Goal: Navigation & Orientation: Find specific page/section

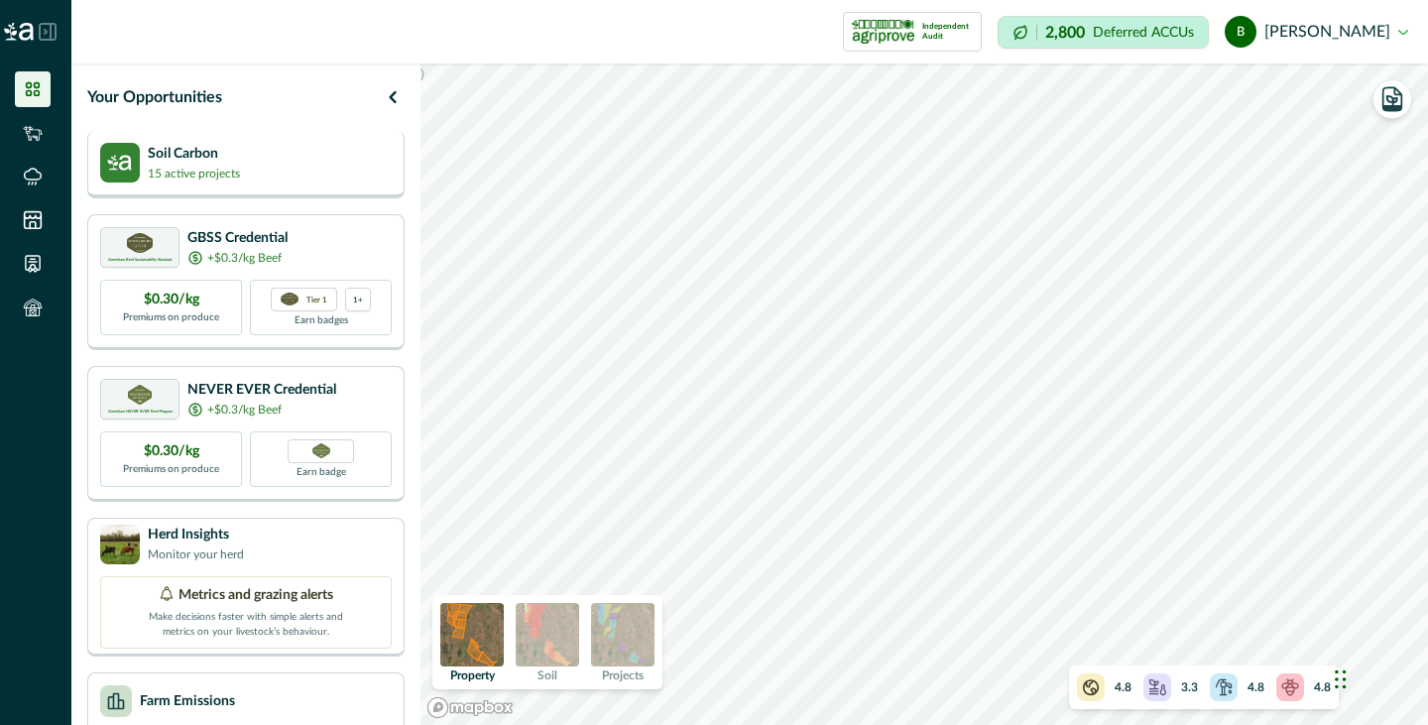
click at [278, 166] on div "Soil Carbon 15 active projects" at bounding box center [246, 163] width 292 height 40
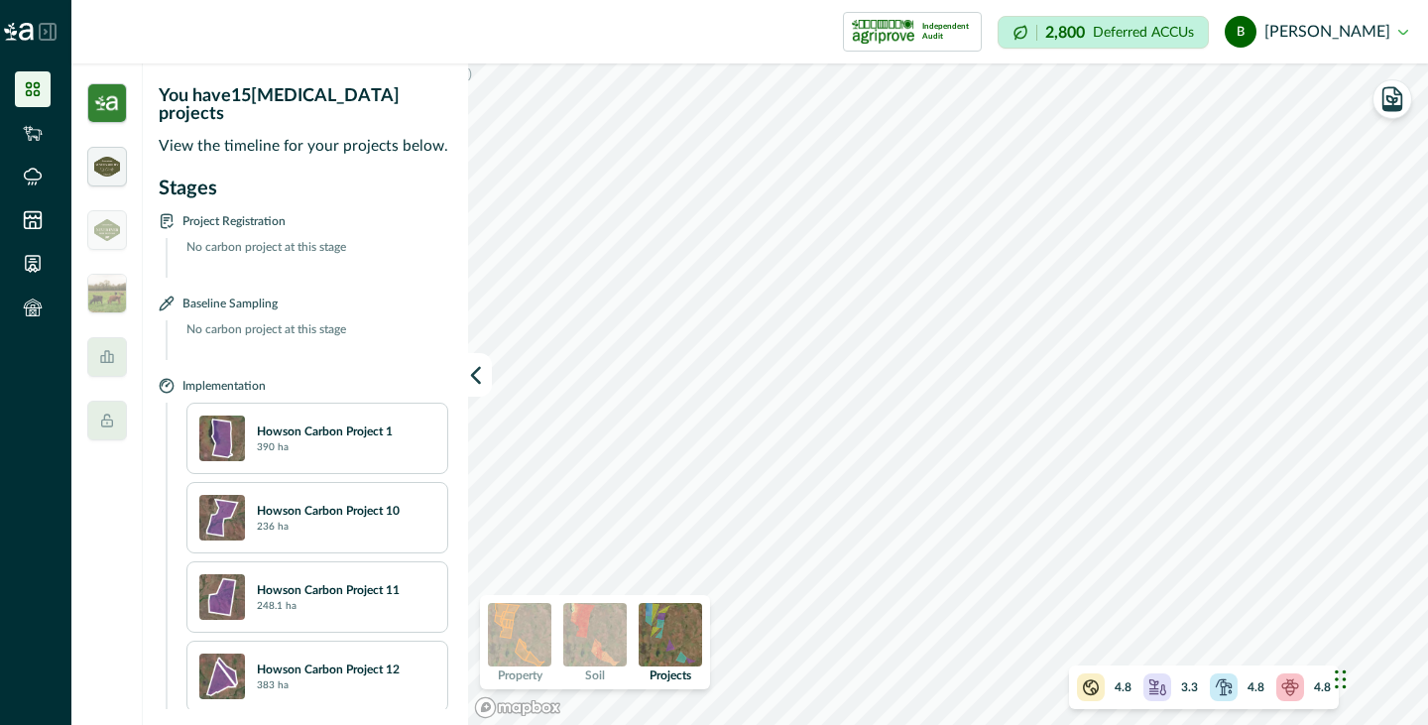
click at [113, 175] on img at bounding box center [107, 167] width 26 height 20
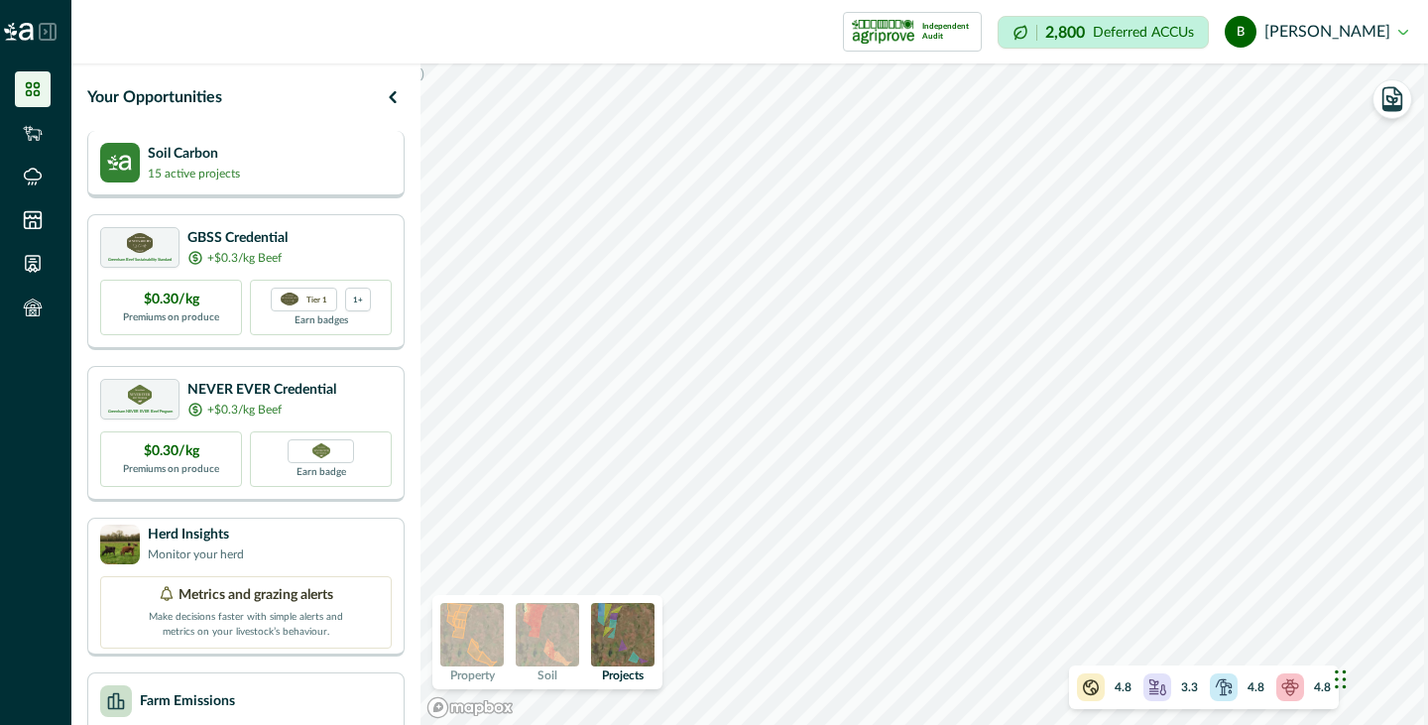
click at [160, 165] on p "15 active projects" at bounding box center [194, 174] width 92 height 18
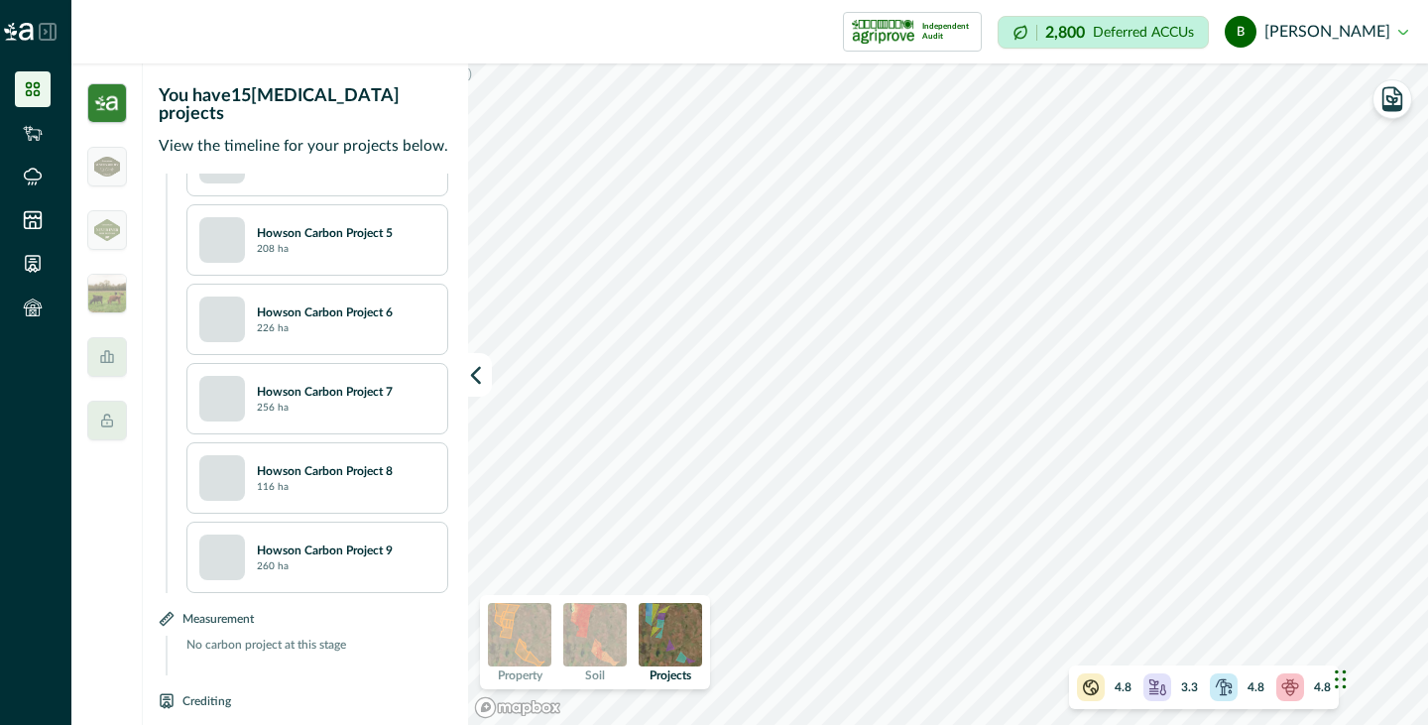
scroll to position [1023, 0]
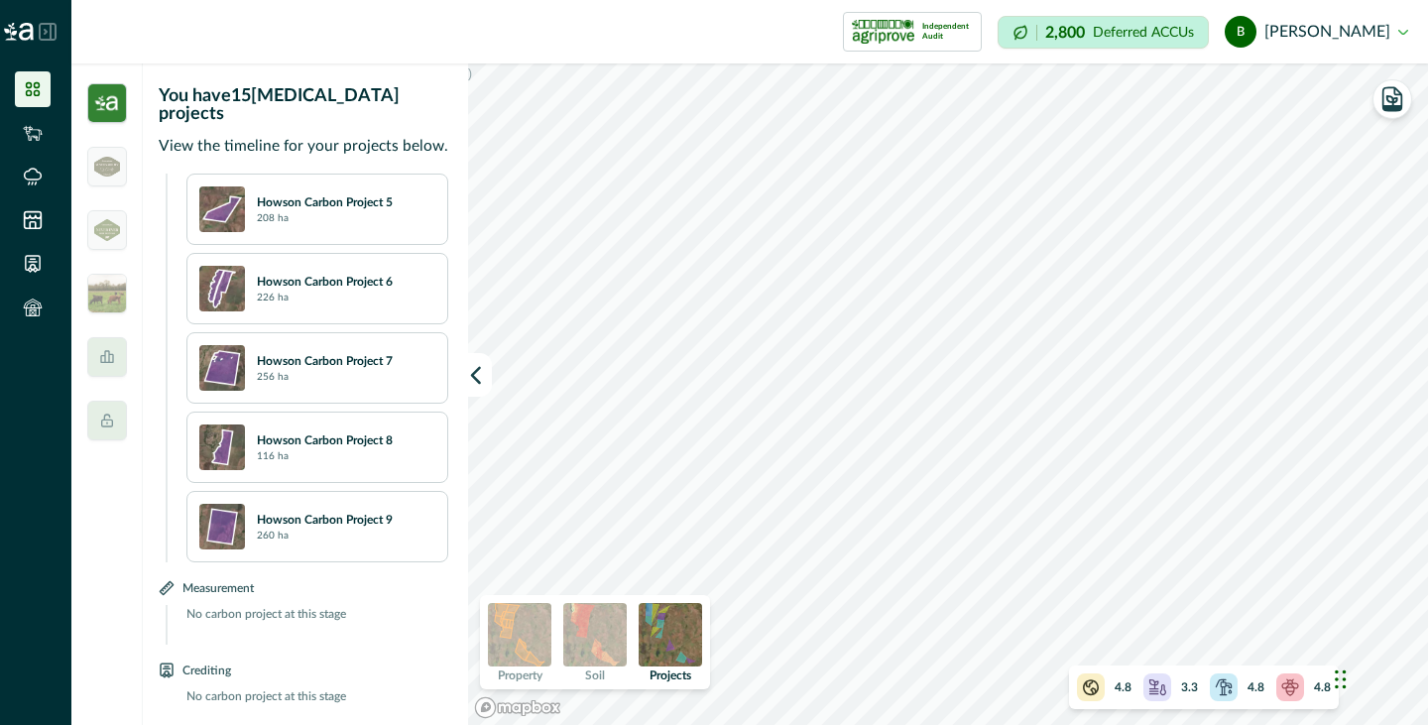
click at [578, 623] on img at bounding box center [594, 634] width 63 height 63
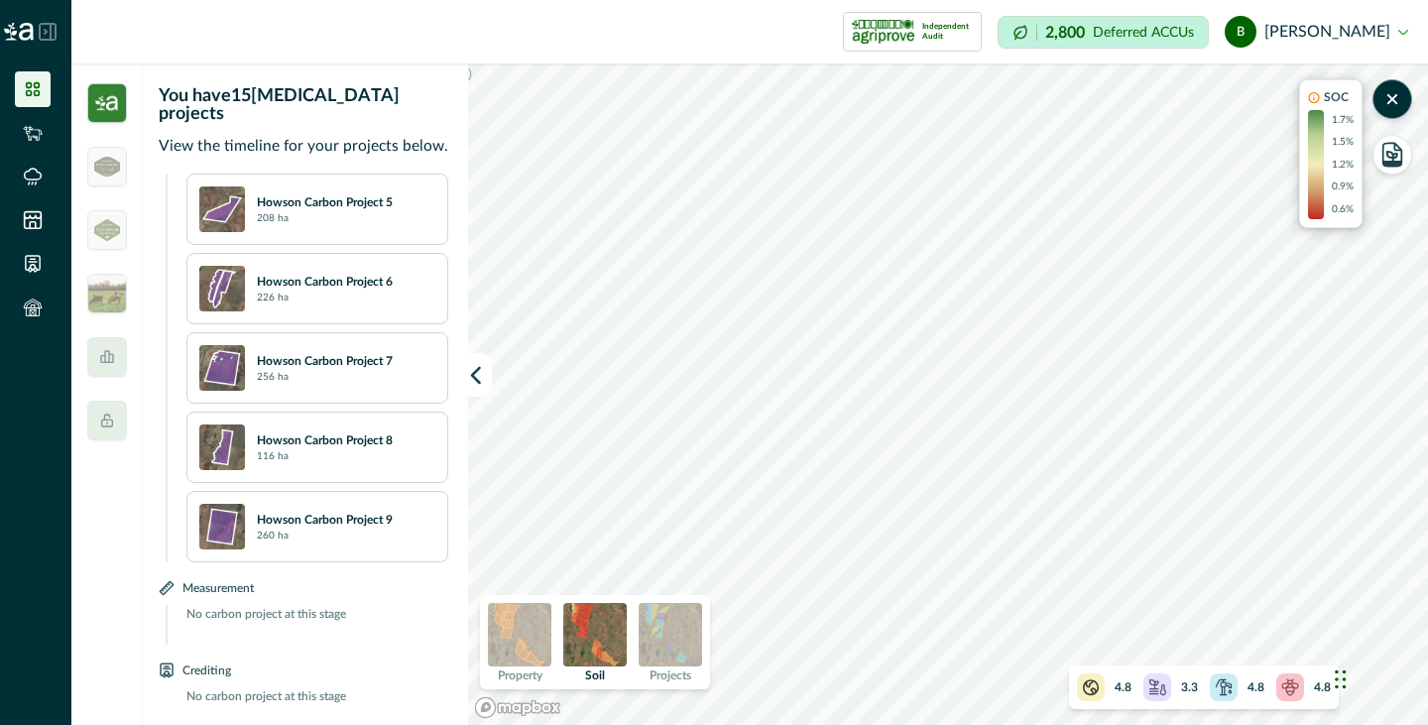
click at [518, 624] on img at bounding box center [519, 634] width 63 height 63
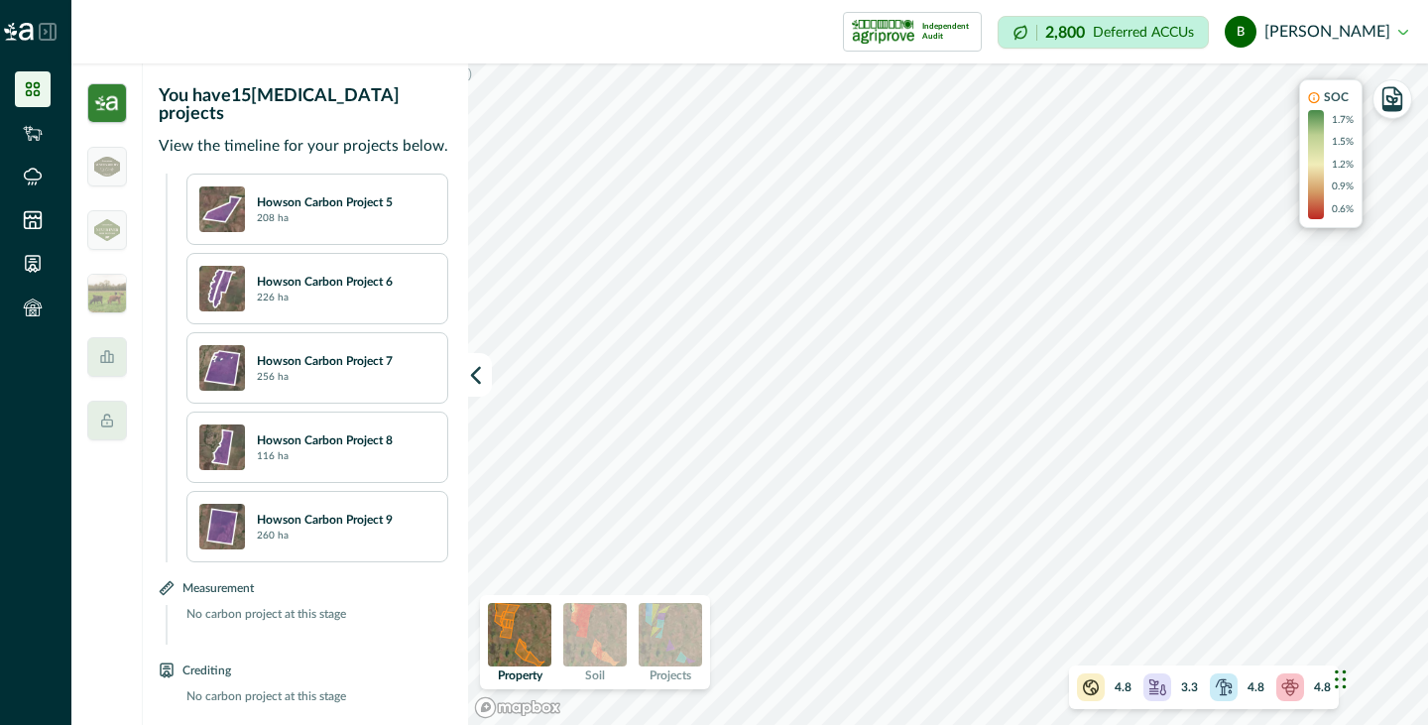
click at [668, 626] on img at bounding box center [670, 634] width 63 height 63
drag, startPoint x: 1313, startPoint y: 142, endPoint x: 1313, endPoint y: 153, distance: 10.9
click at [1313, 153] on div at bounding box center [1316, 164] width 16 height 109
click at [1394, 105] on icon "button" at bounding box center [1393, 107] width 18 height 5
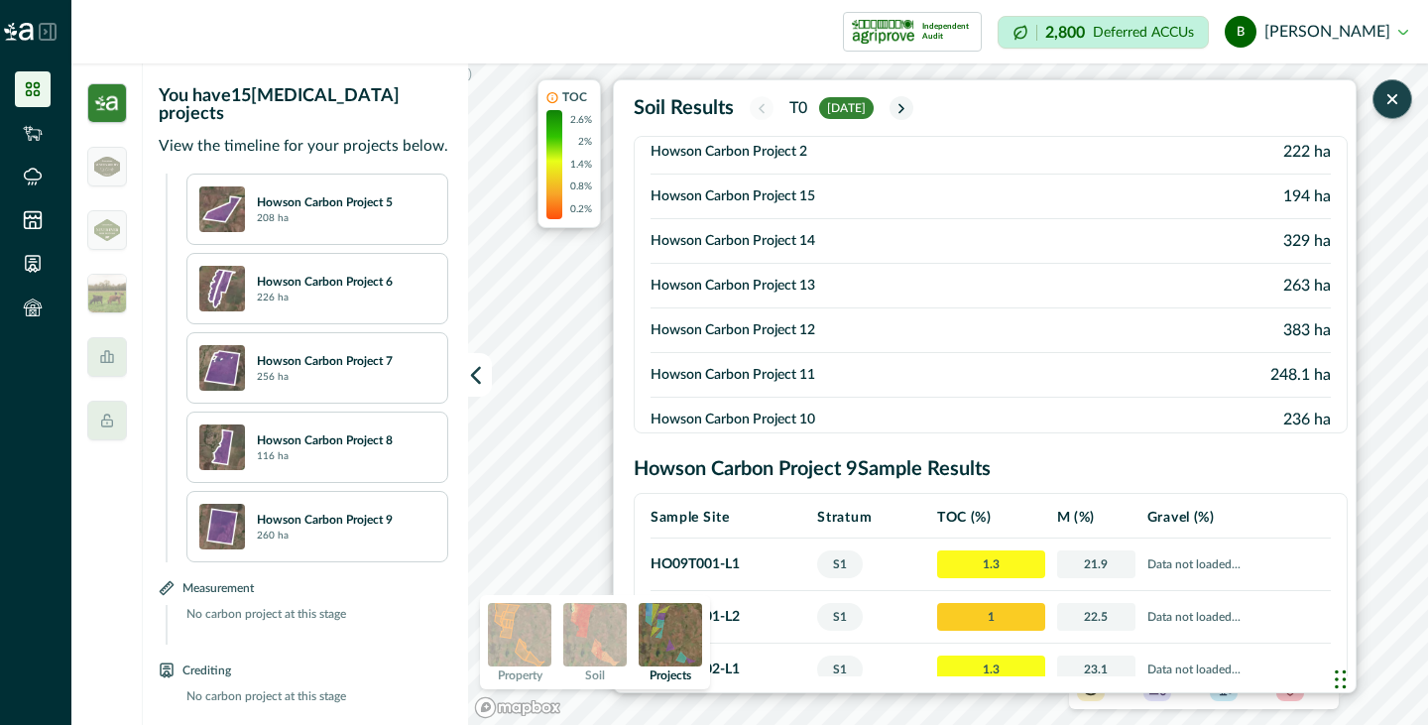
scroll to position [366, 0]
click at [1400, 103] on icon "button" at bounding box center [1393, 99] width 20 height 20
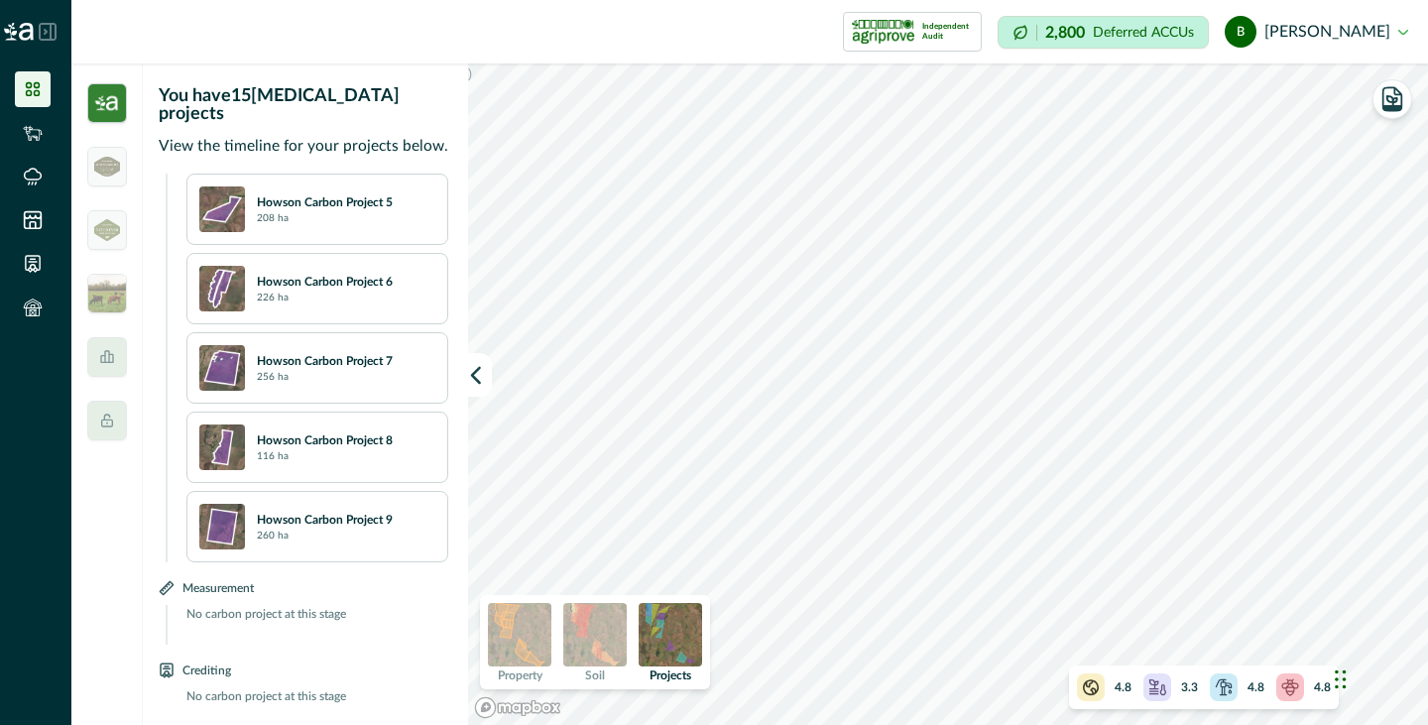
click at [1107, 688] on div "4.8" at bounding box center [1104, 688] width 55 height 28
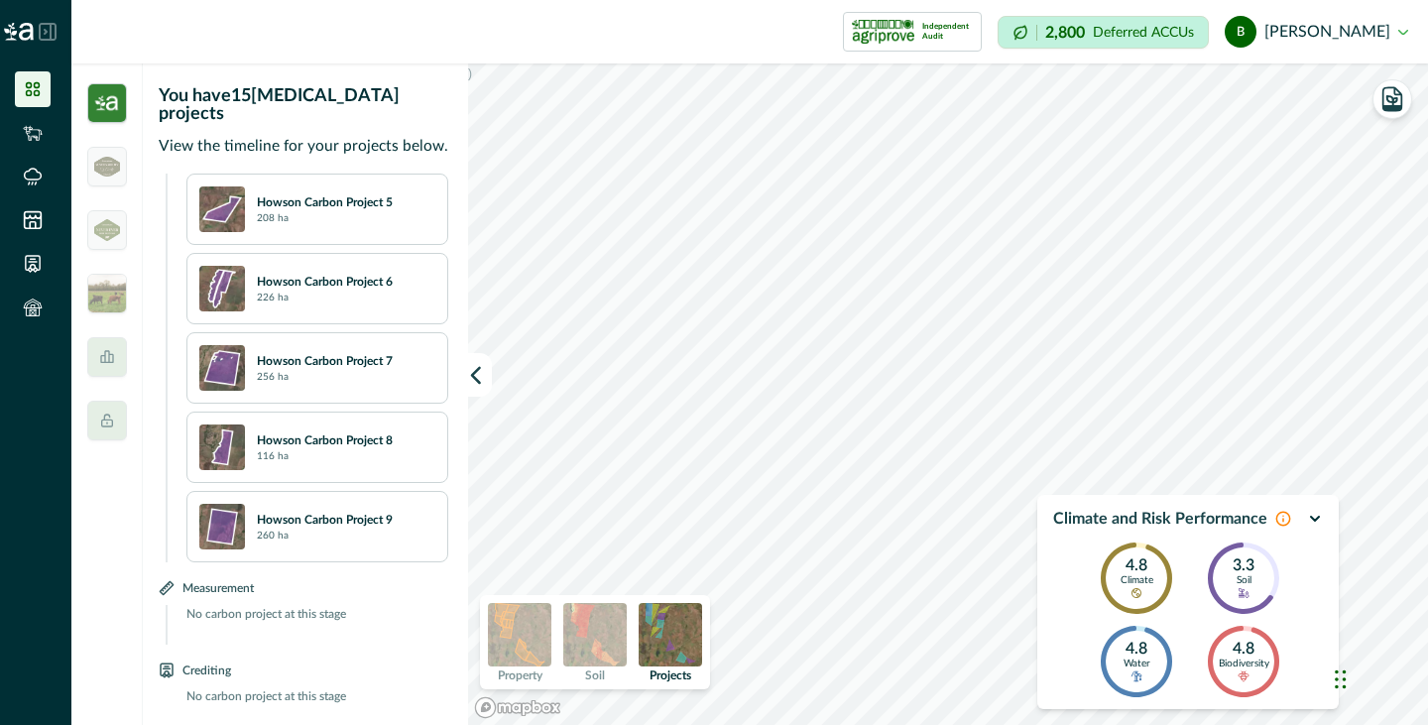
click at [1318, 518] on icon "button" at bounding box center [1315, 519] width 8 height 4
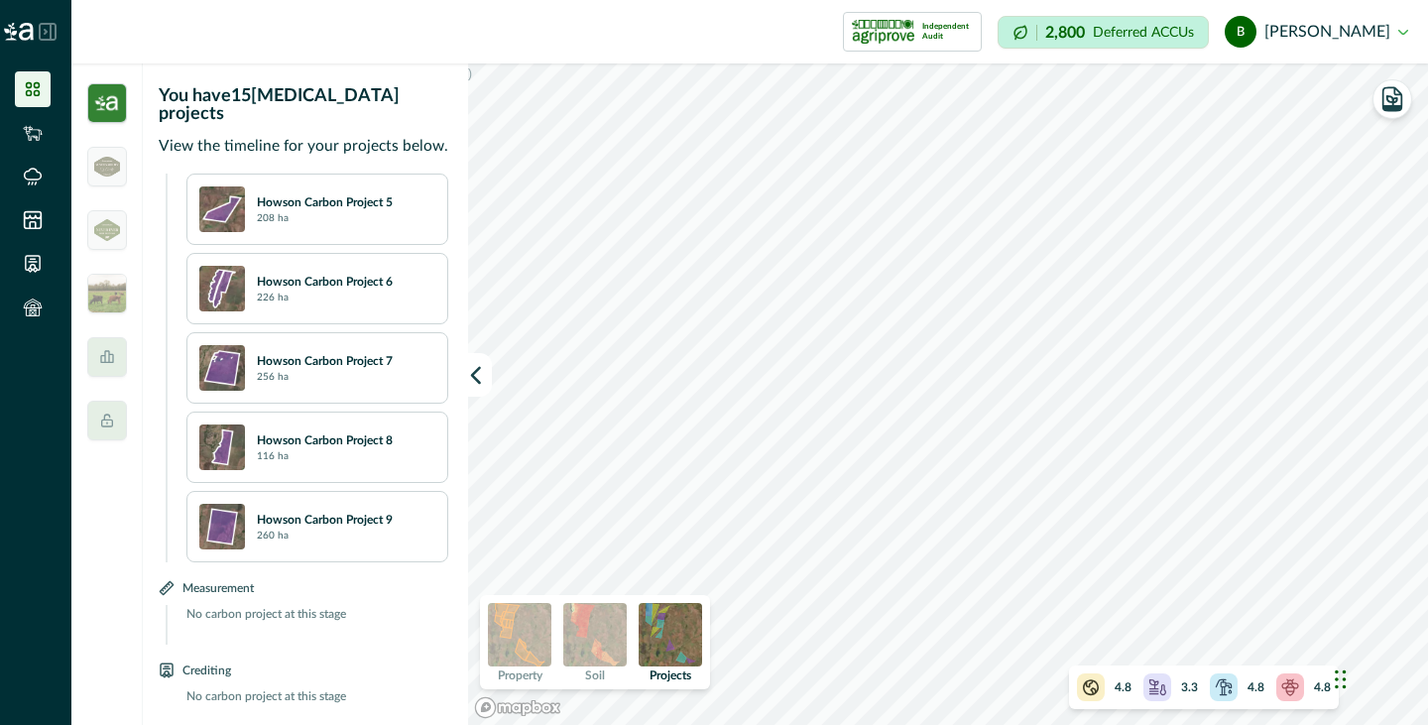
click at [313, 208] on div "Howson Carbon Project 5 208 ha" at bounding box center [317, 209] width 236 height 46
click at [217, 189] on img at bounding box center [222, 209] width 46 height 46
click at [100, 234] on img at bounding box center [107, 229] width 26 height 21
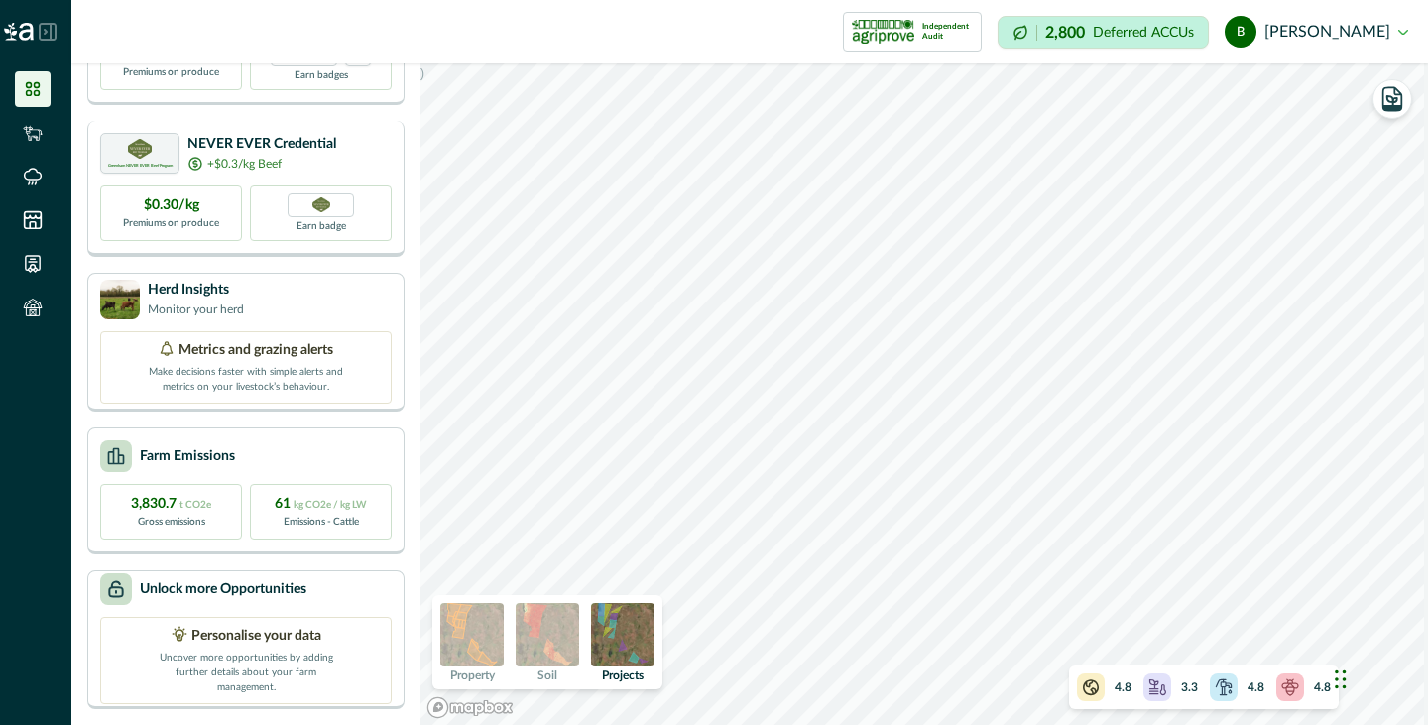
scroll to position [0, 0]
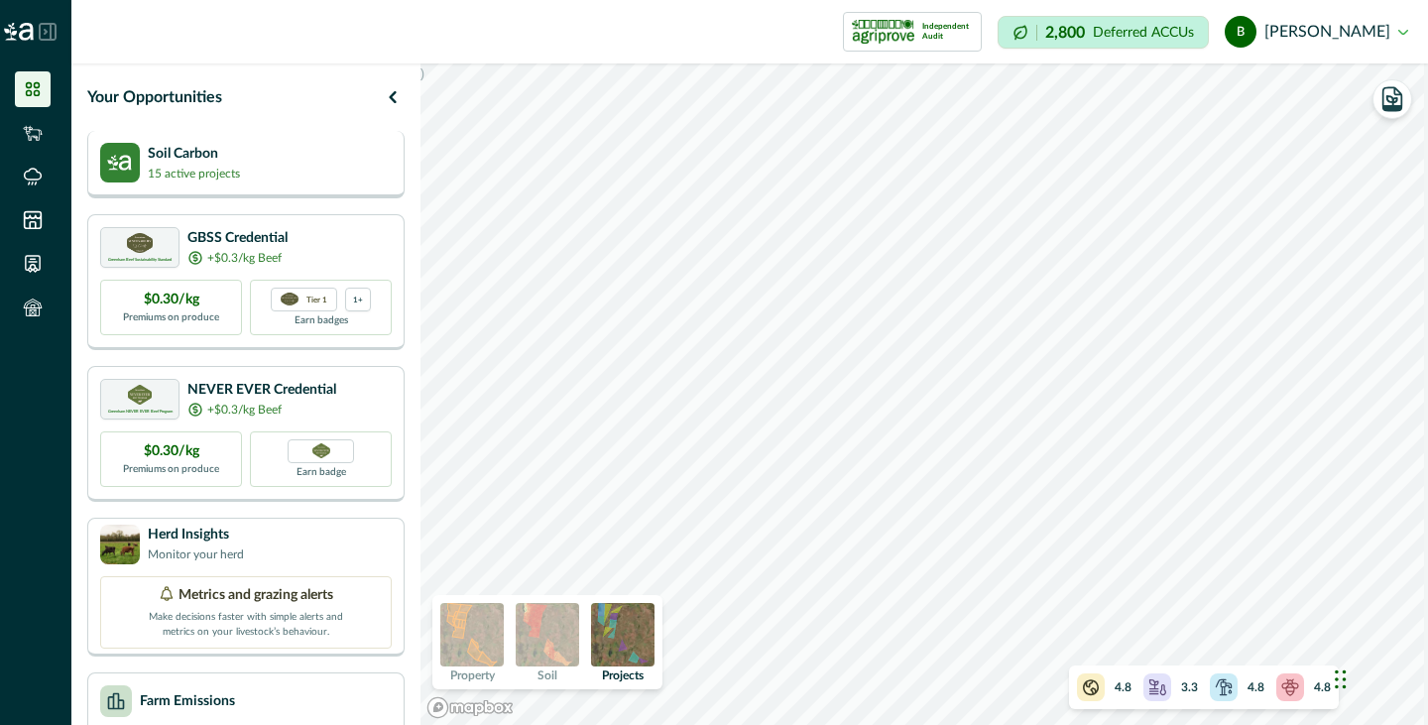
click at [275, 174] on div "Soil Carbon 15 active projects" at bounding box center [246, 163] width 292 height 40
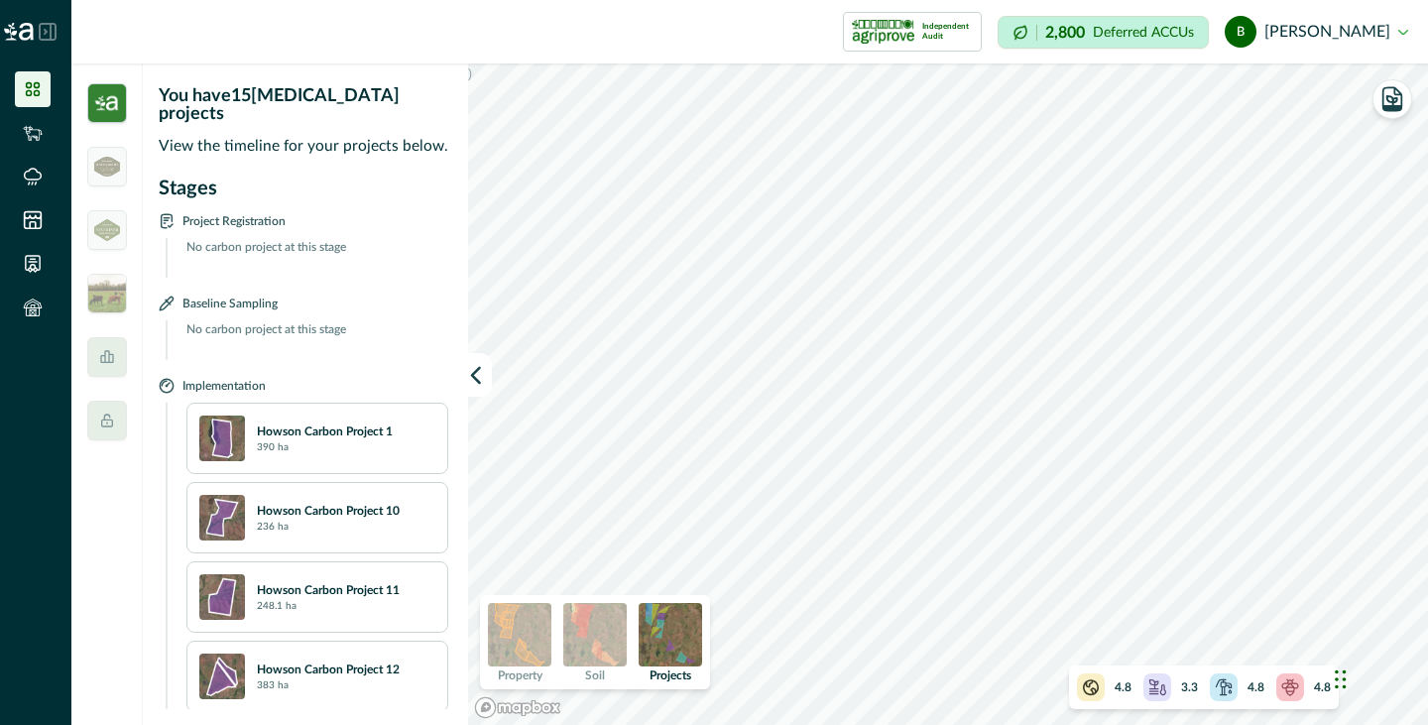
click at [35, 83] on icon at bounding box center [33, 89] width 14 height 14
click at [112, 96] on img at bounding box center [107, 103] width 40 height 40
click at [28, 92] on icon at bounding box center [33, 89] width 20 height 20
click at [103, 104] on img at bounding box center [107, 103] width 40 height 40
click at [483, 378] on icon "button" at bounding box center [476, 375] width 20 height 20
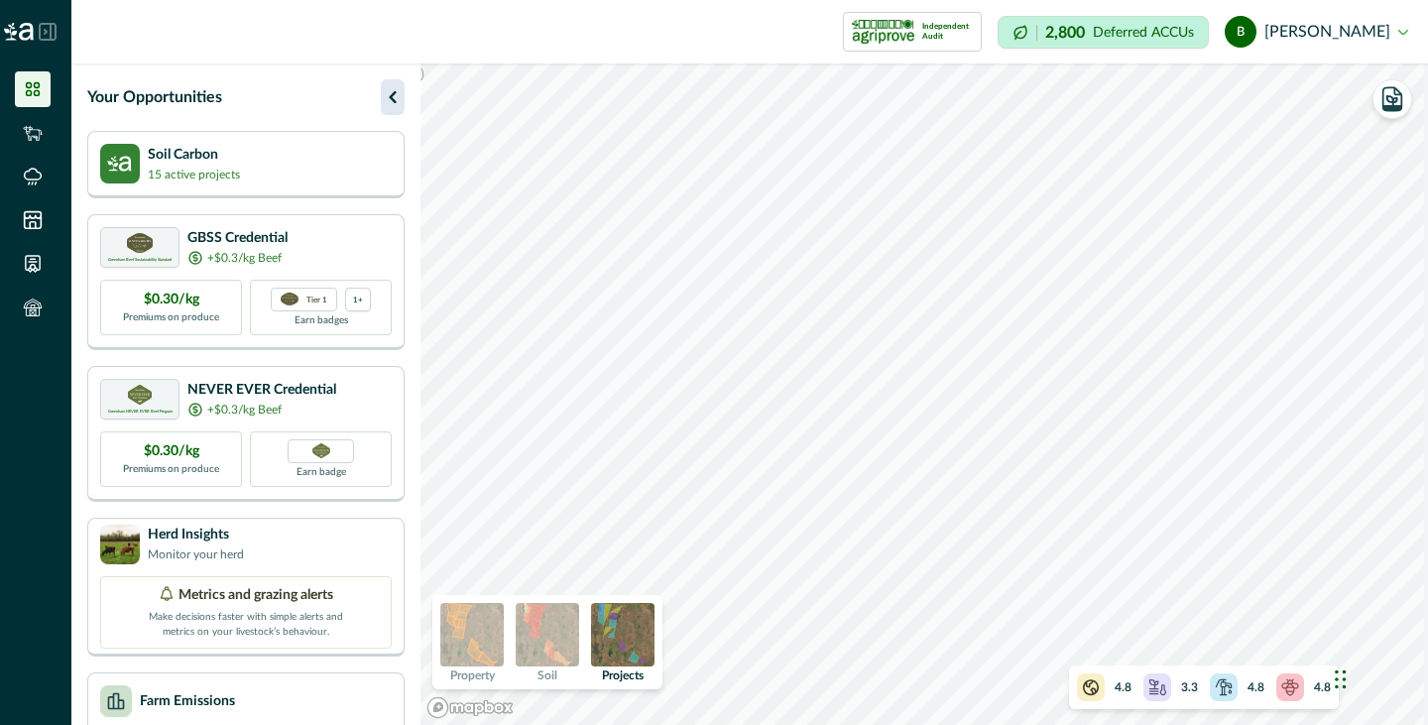
click at [396, 100] on icon "button" at bounding box center [393, 97] width 24 height 24
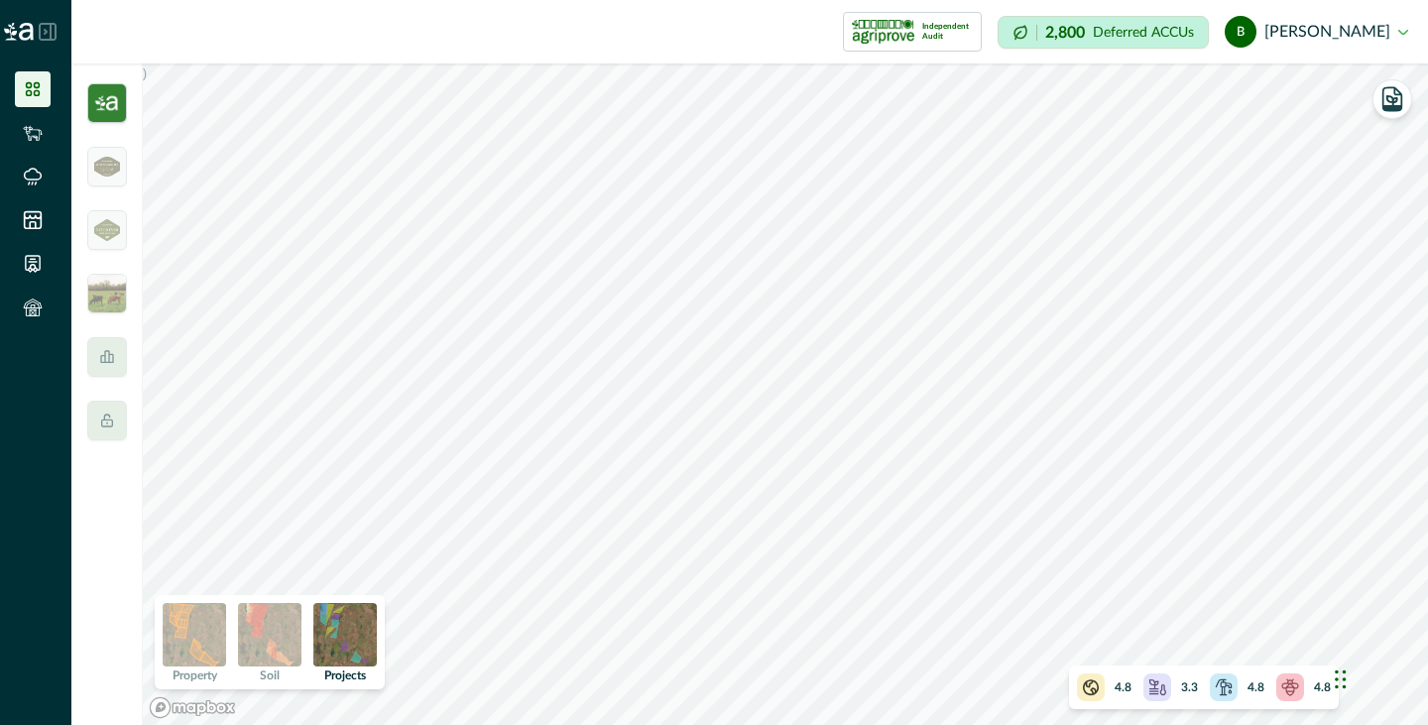
click at [110, 107] on img at bounding box center [107, 103] width 40 height 40
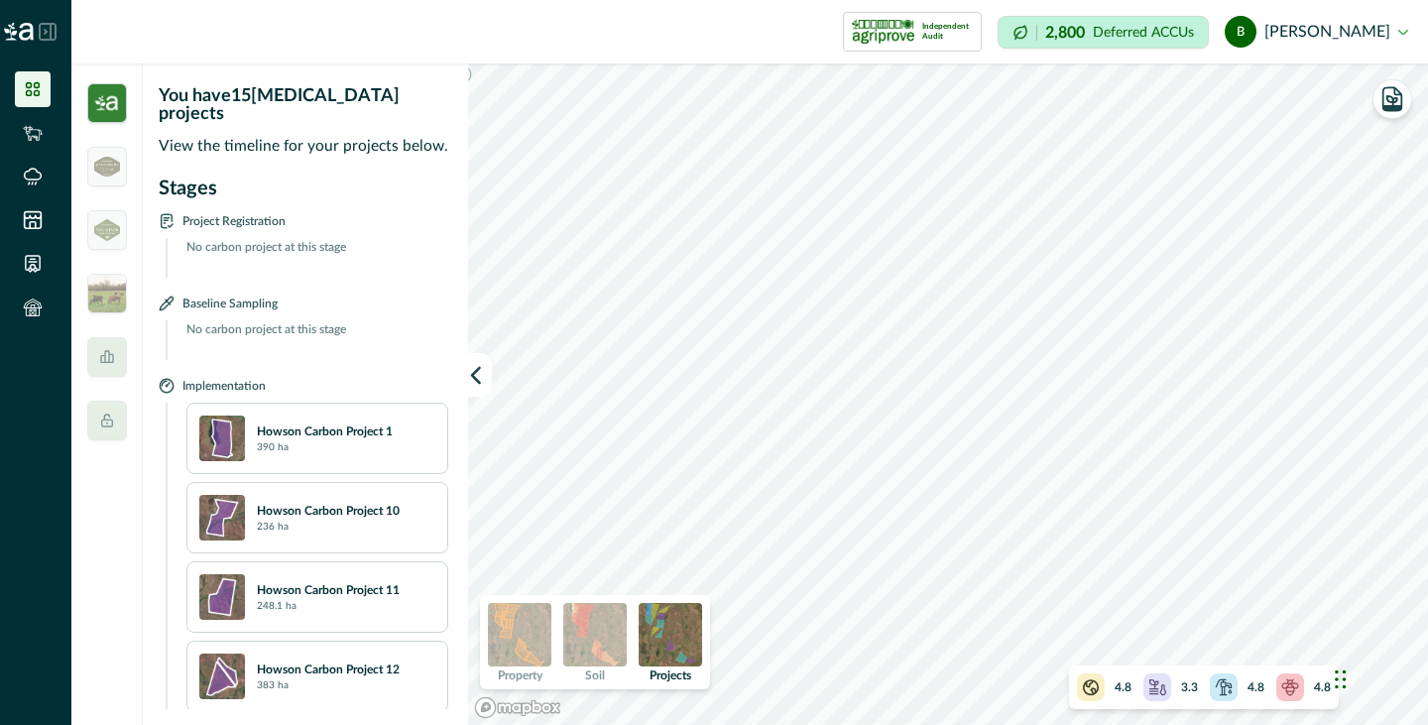
click at [36, 89] on icon at bounding box center [33, 89] width 20 height 20
drag, startPoint x: 25, startPoint y: 89, endPoint x: 28, endPoint y: 77, distance: 12.3
click at [25, 89] on icon at bounding box center [33, 89] width 20 height 20
click at [42, 22] on div at bounding box center [35, 31] width 71 height 63
click at [54, 30] on icon at bounding box center [48, 32] width 18 height 18
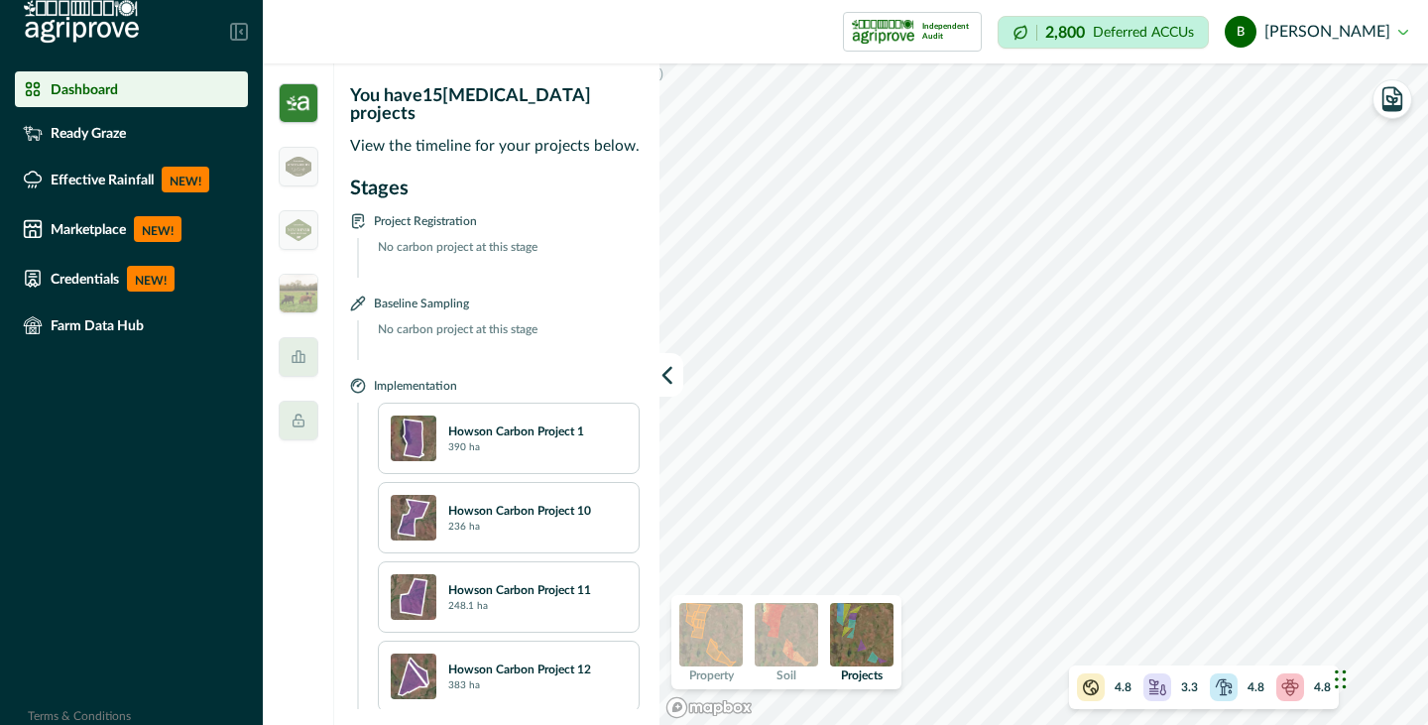
click at [305, 103] on img at bounding box center [299, 103] width 40 height 40
click at [118, 128] on p "Ready Graze" at bounding box center [88, 133] width 75 height 16
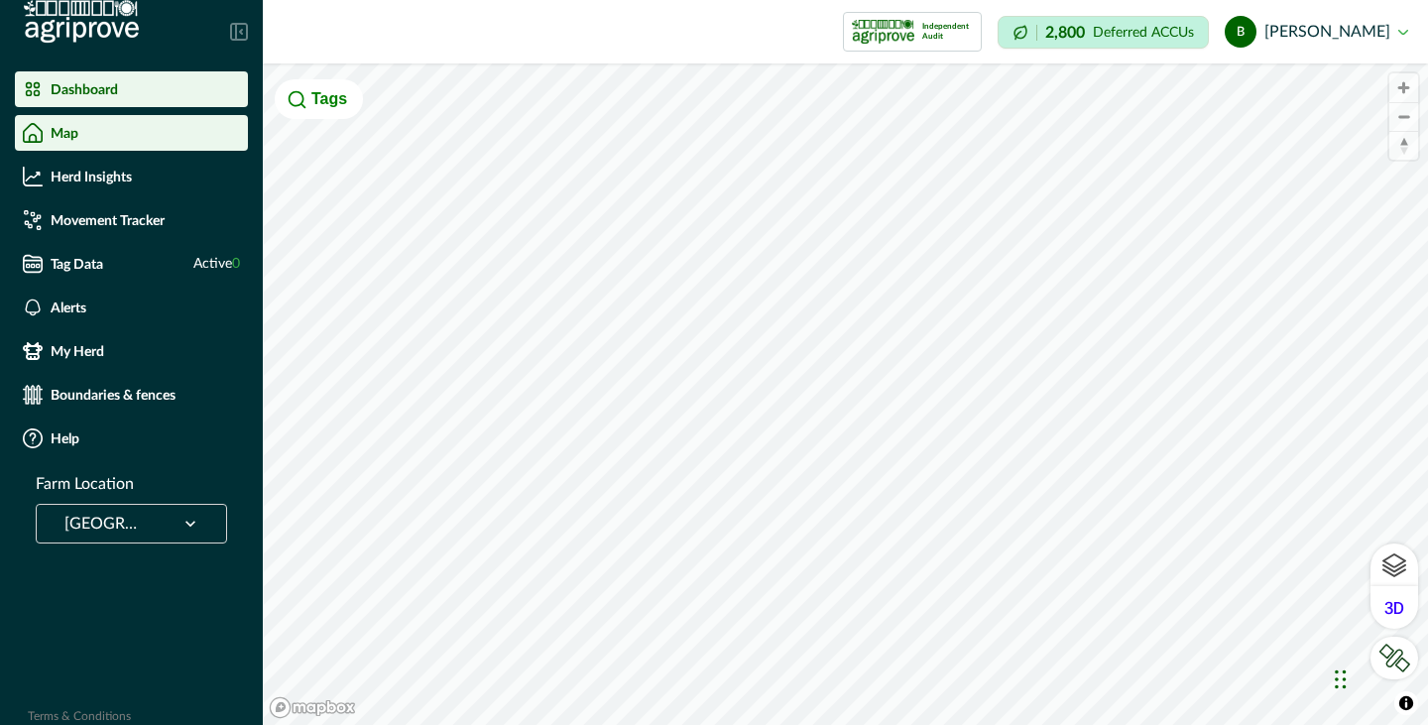
click at [121, 81] on div "Dashboard" at bounding box center [131, 89] width 217 height 20
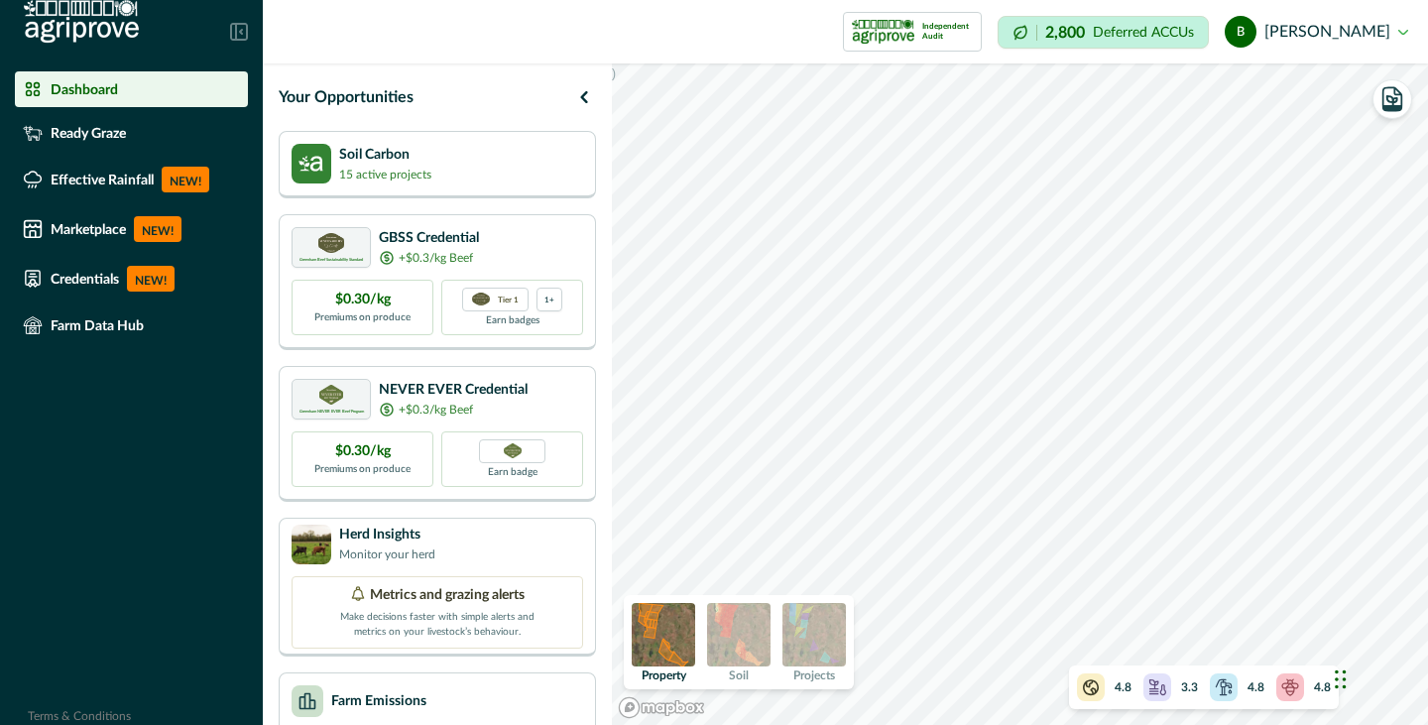
click at [238, 35] on icon at bounding box center [239, 32] width 18 height 18
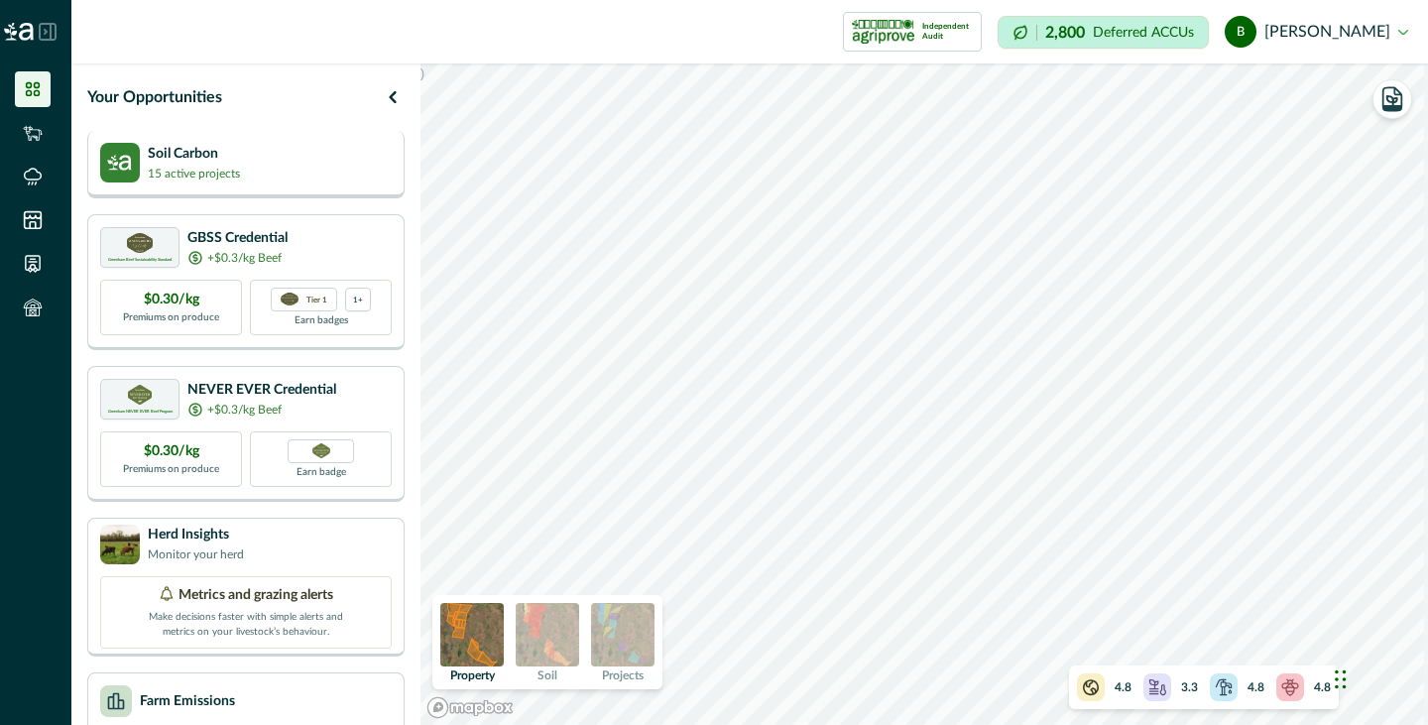
click at [212, 173] on p "15 active projects" at bounding box center [194, 174] width 92 height 18
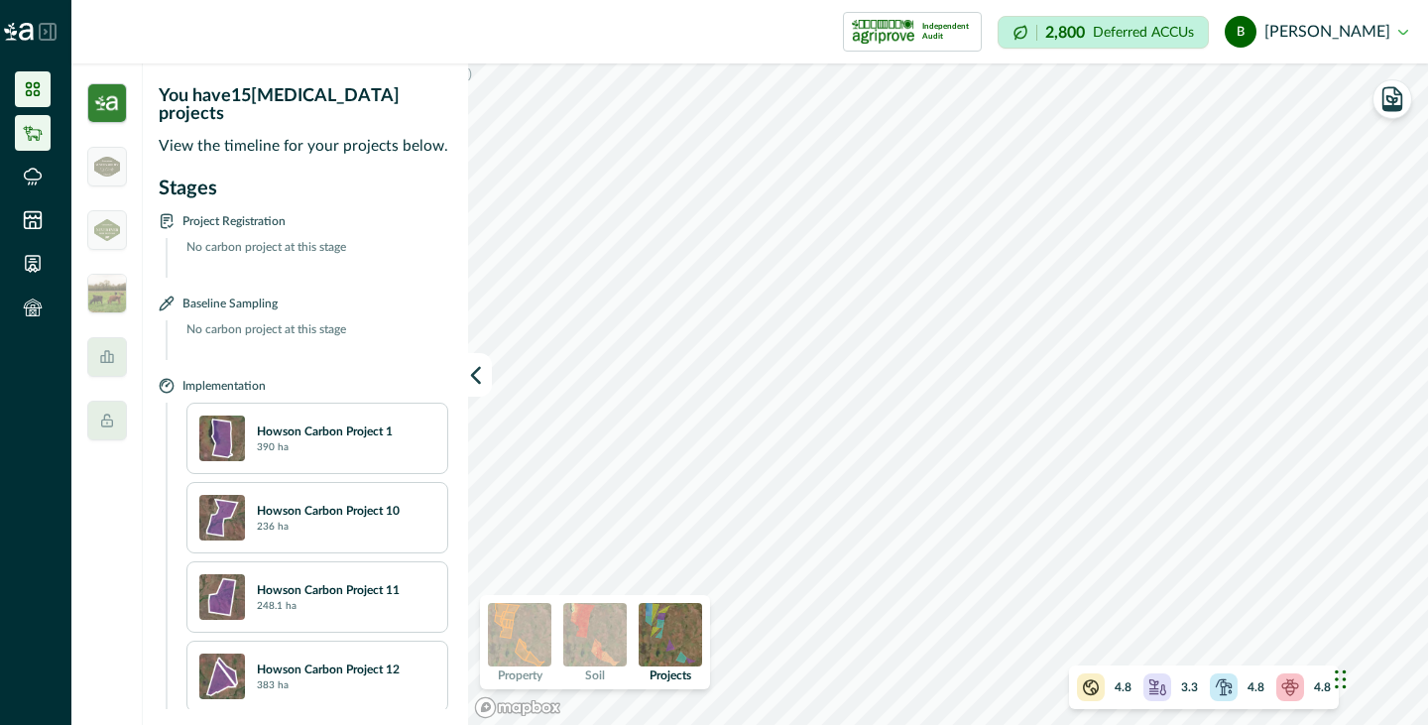
click at [40, 137] on icon at bounding box center [33, 133] width 20 height 20
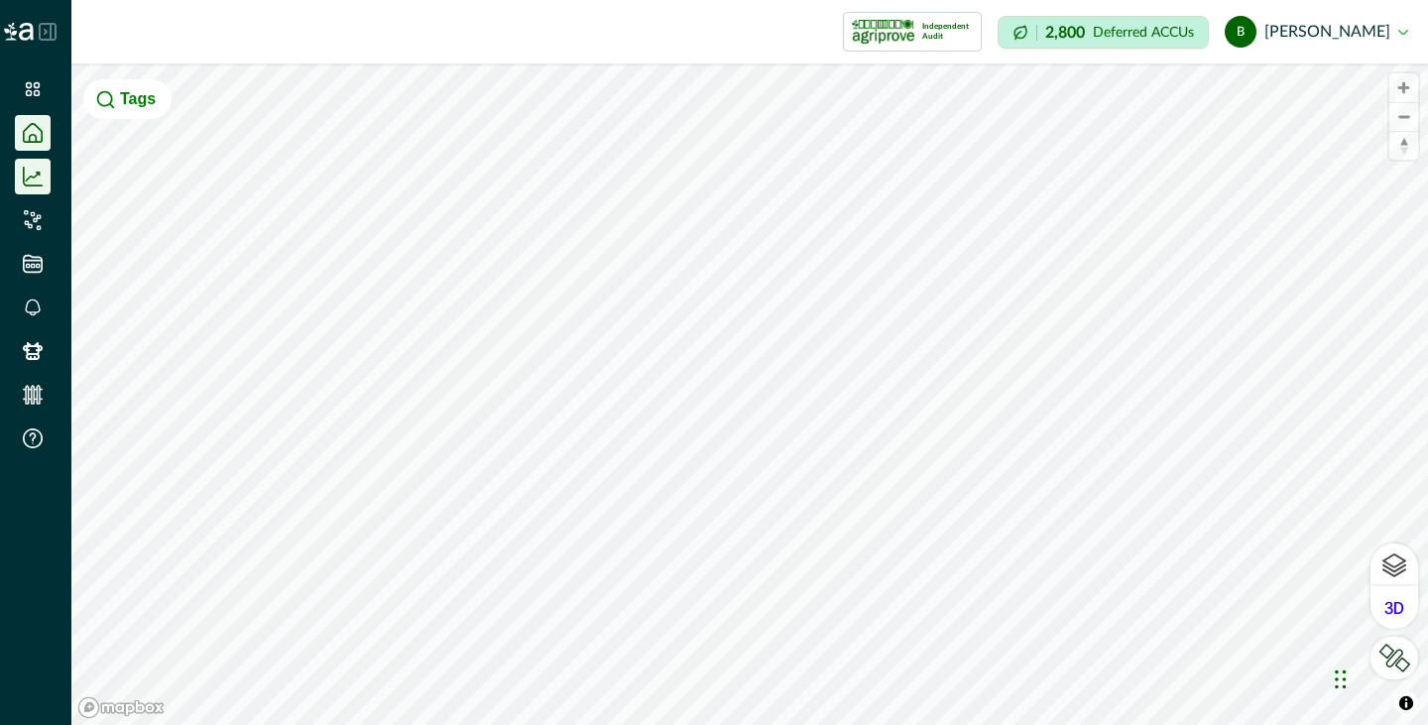
click at [34, 173] on icon at bounding box center [33, 177] width 20 height 20
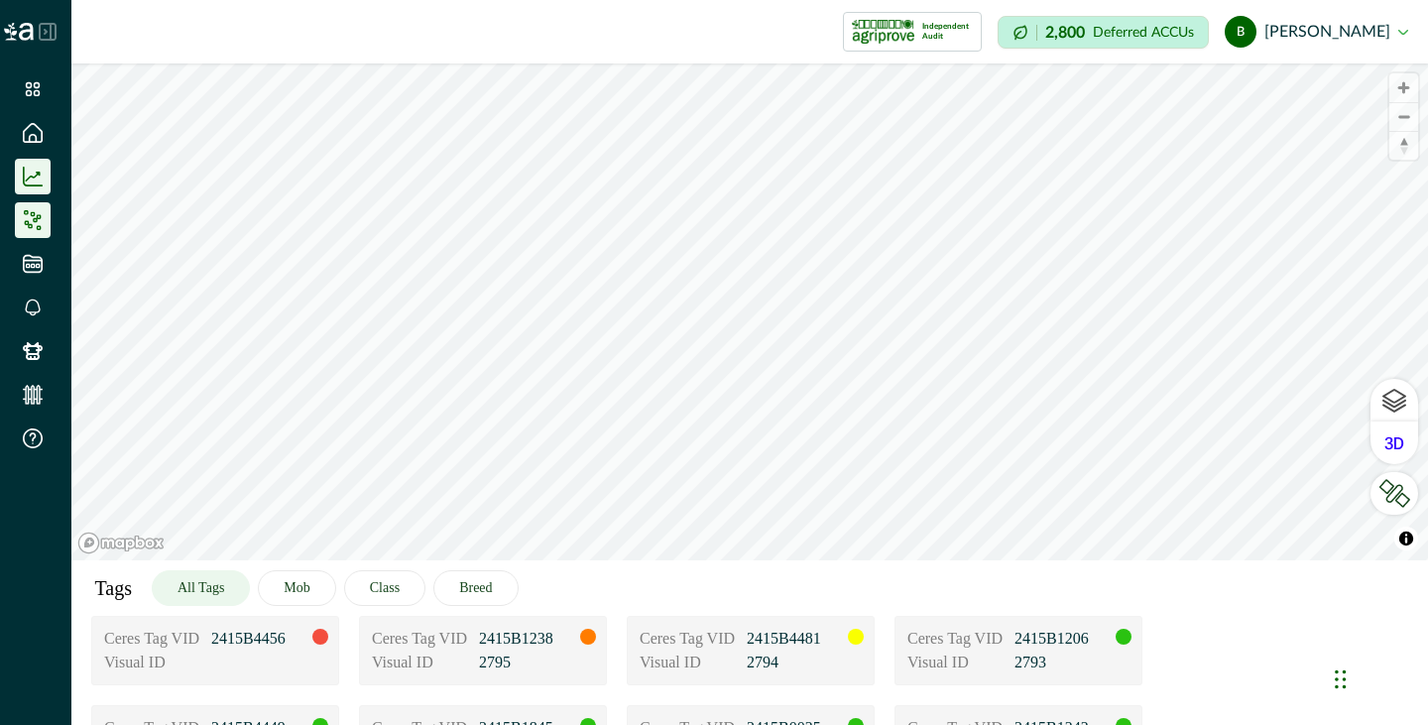
click at [30, 219] on icon at bounding box center [33, 220] width 20 height 20
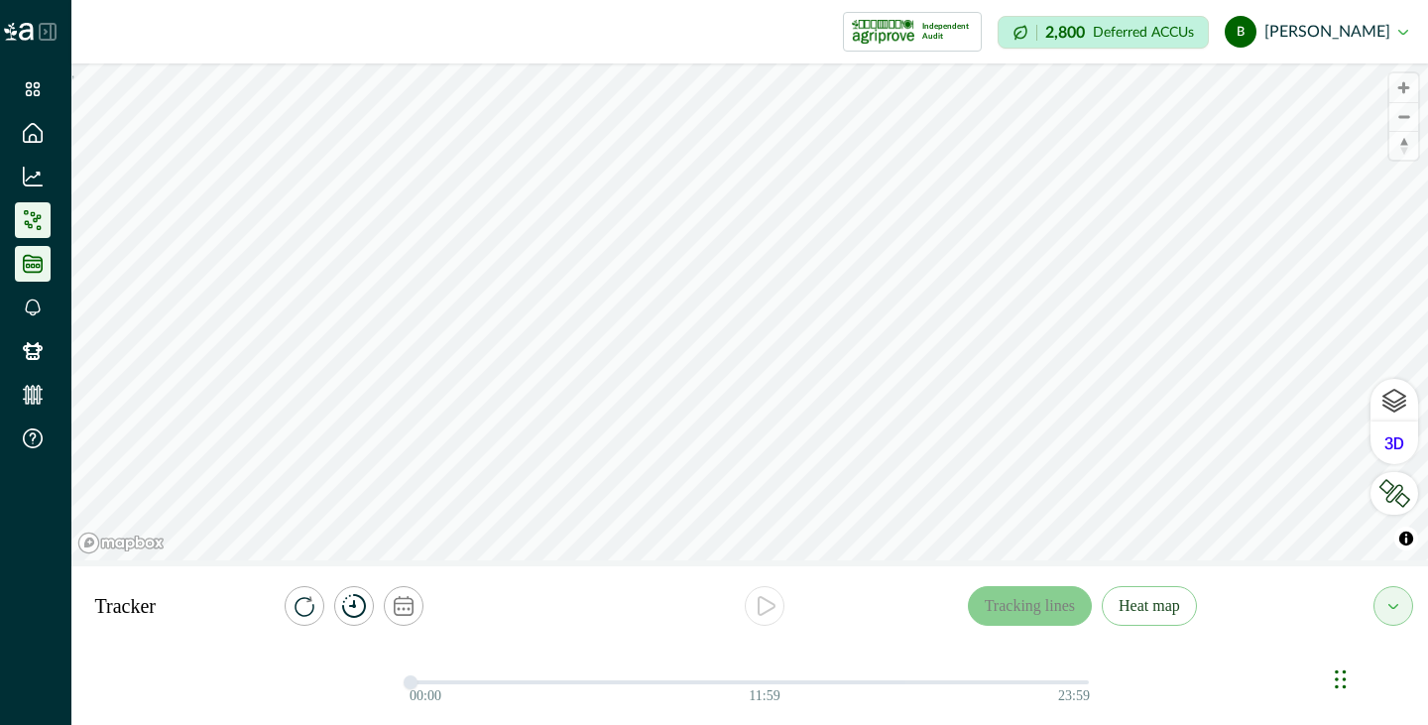
click at [36, 259] on icon at bounding box center [33, 264] width 20 height 20
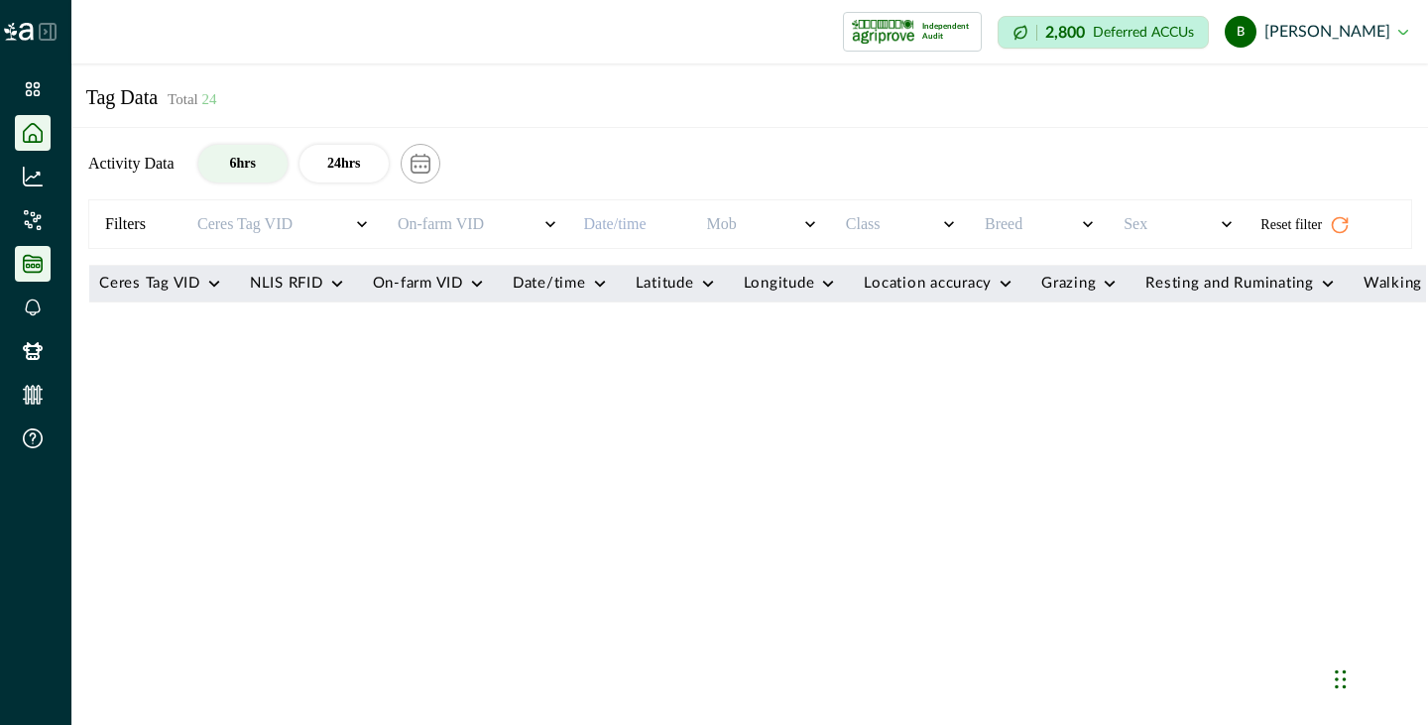
click at [39, 147] on li at bounding box center [33, 133] width 36 height 36
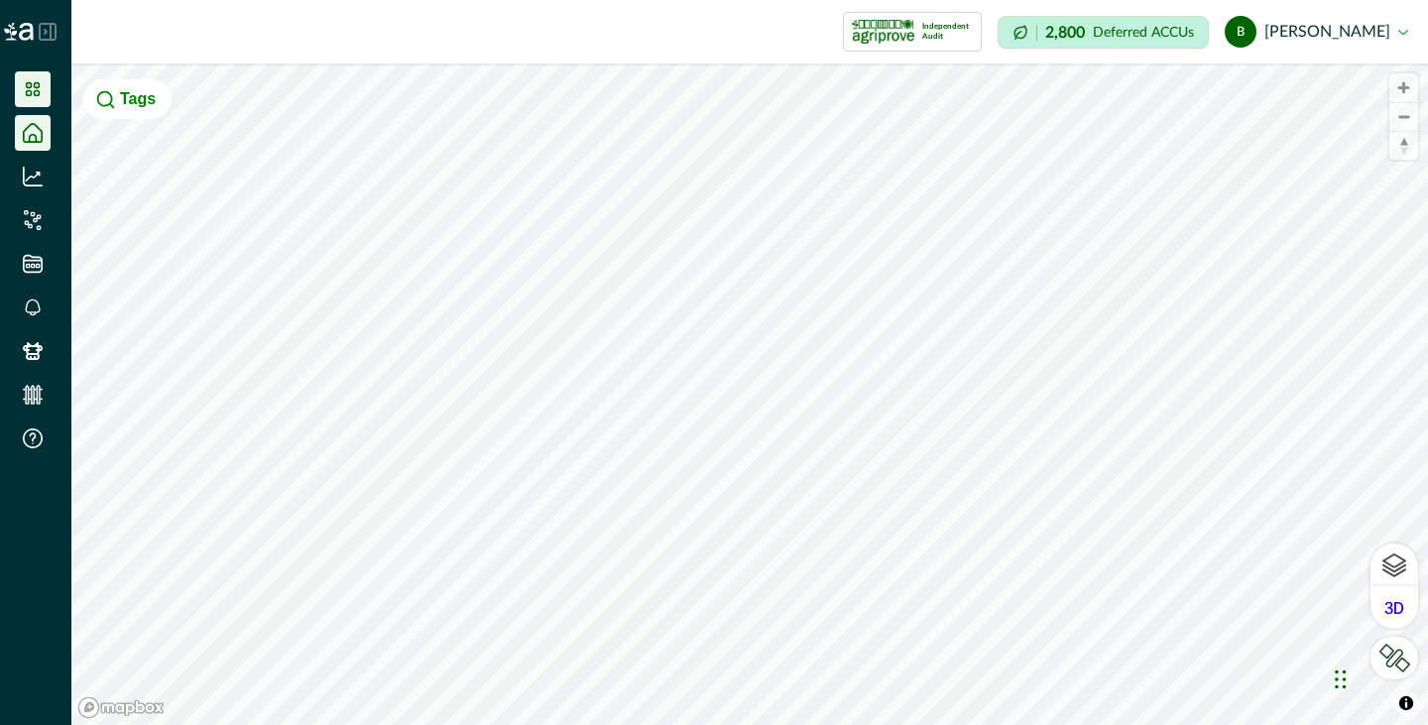
click at [38, 76] on li at bounding box center [33, 89] width 36 height 36
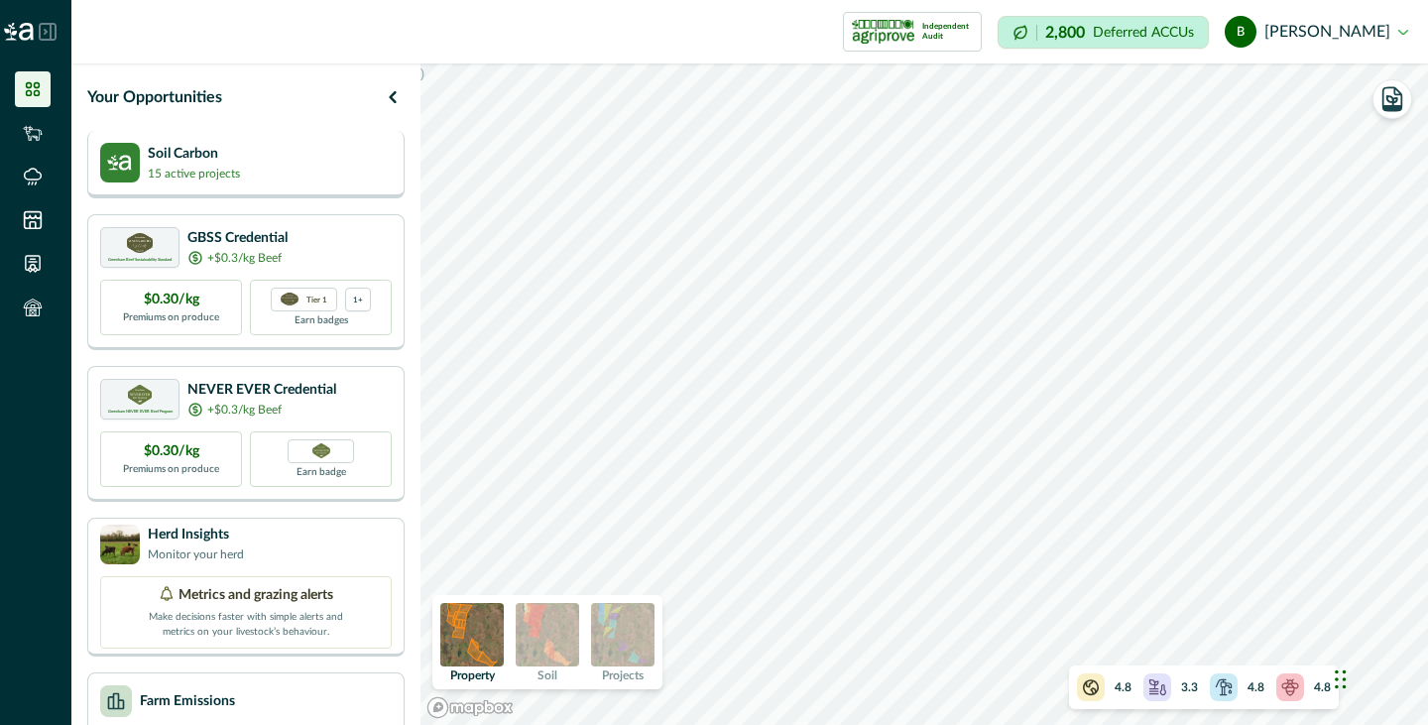
click at [185, 154] on p "Soil Carbon" at bounding box center [194, 154] width 92 height 21
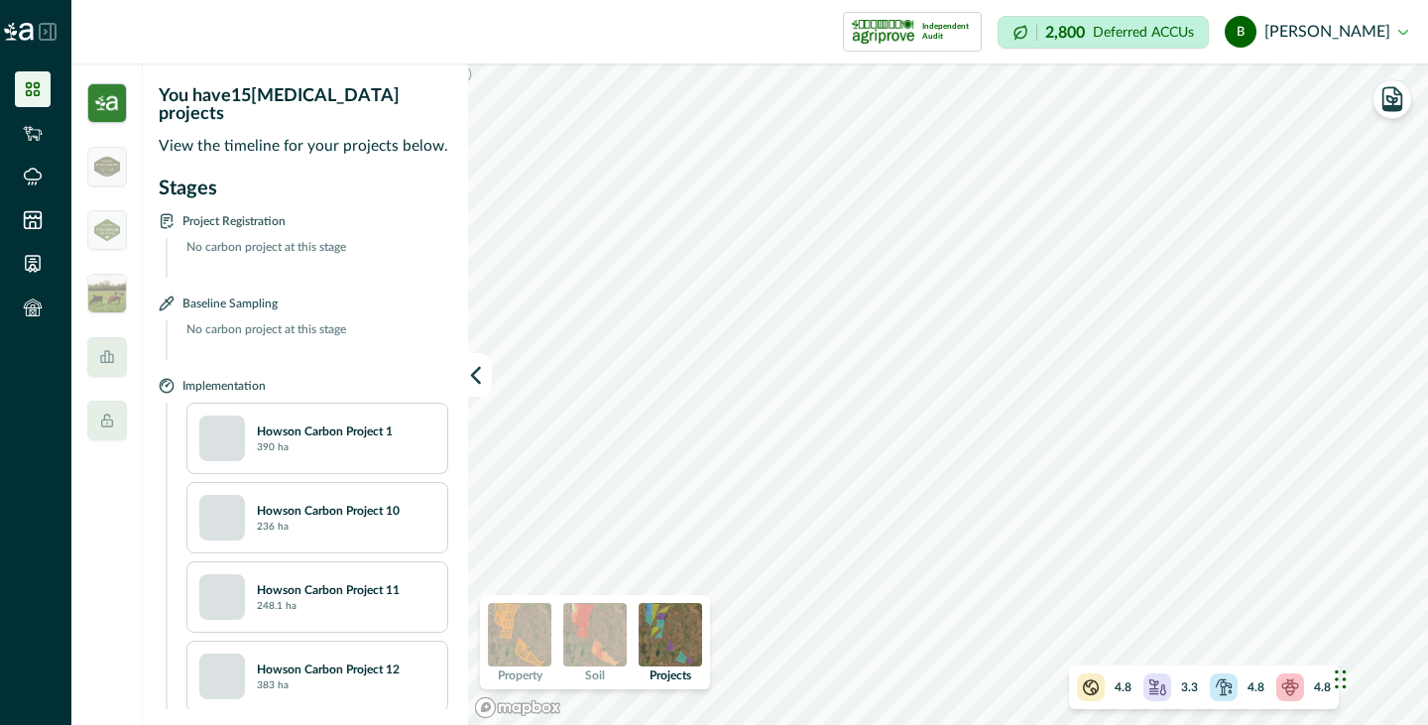
click at [122, 112] on img at bounding box center [107, 103] width 40 height 40
click at [105, 107] on img at bounding box center [107, 103] width 40 height 40
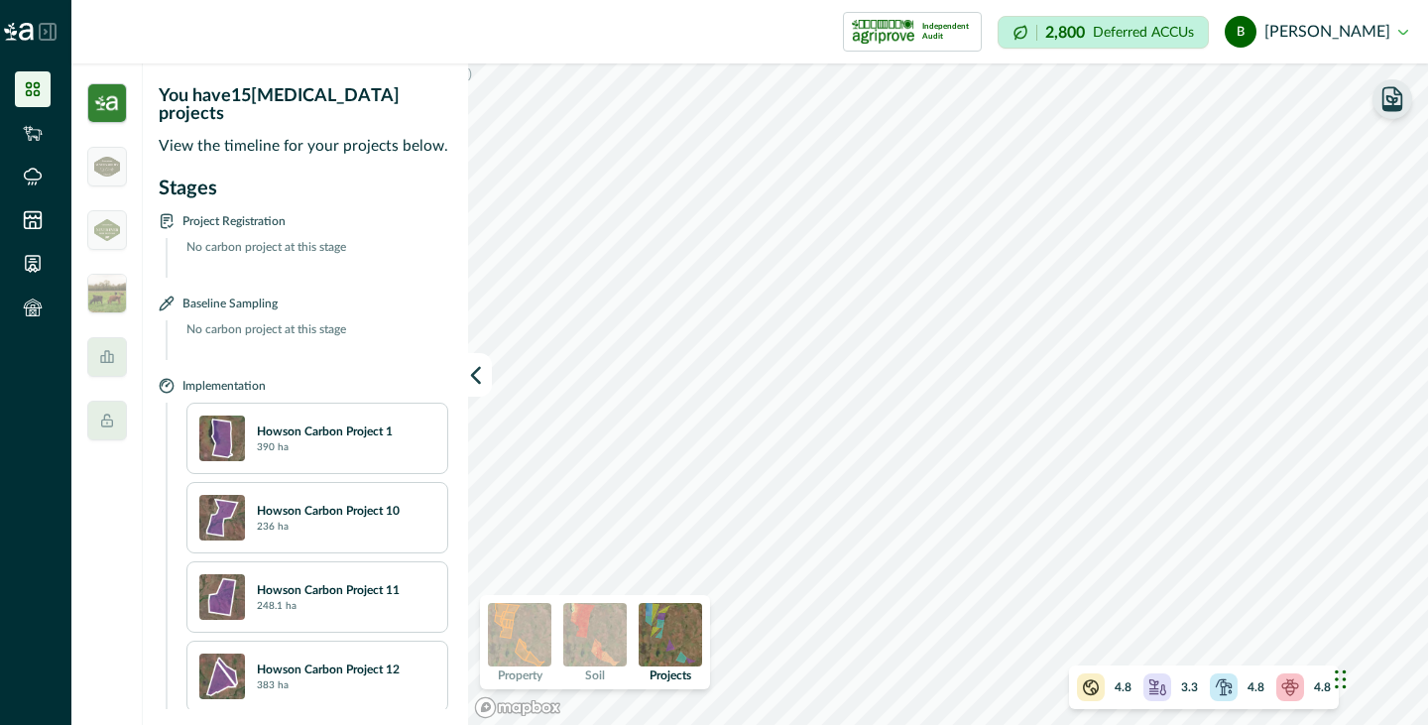
click at [1410, 96] on button "button" at bounding box center [1393, 99] width 40 height 40
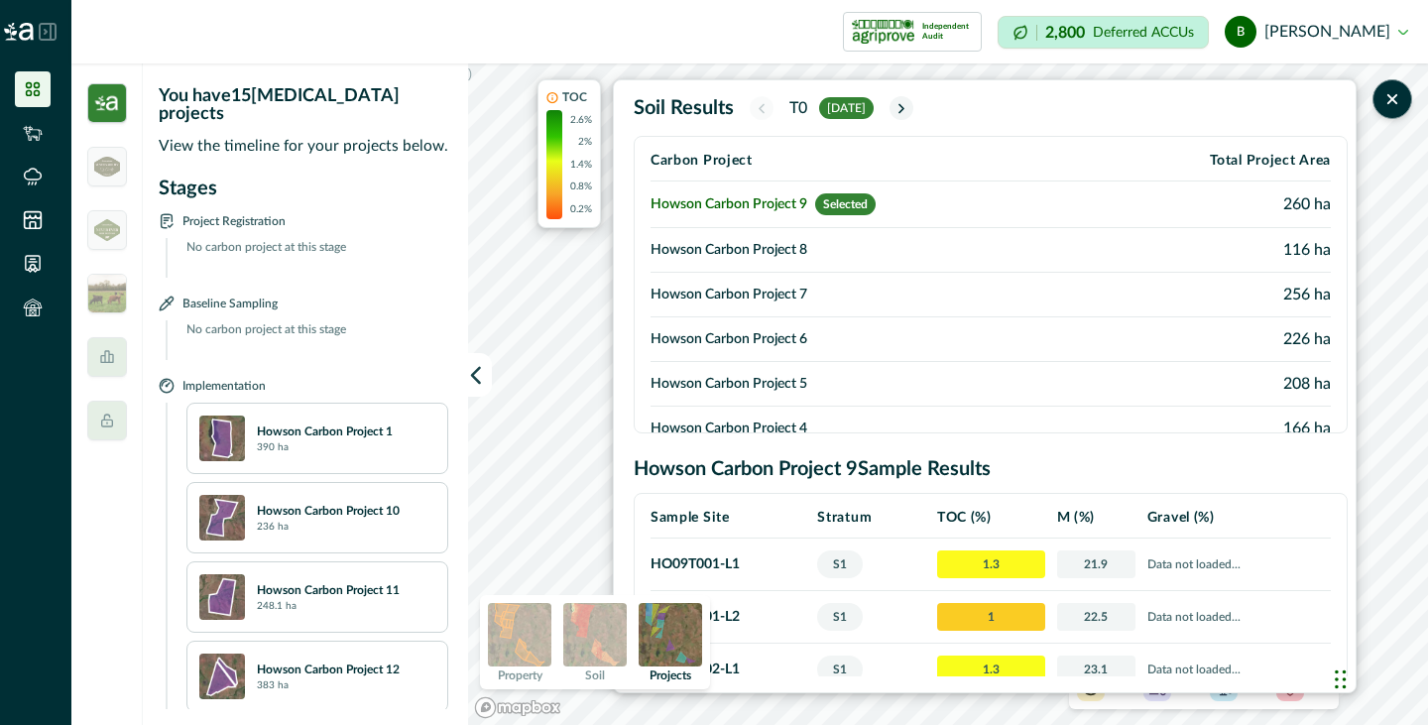
click at [972, 566] on span "1.3" at bounding box center [991, 565] width 108 height 28
click at [681, 626] on img at bounding box center [670, 634] width 63 height 63
drag, startPoint x: 1090, startPoint y: 354, endPoint x: 1132, endPoint y: 334, distance: 46.1
click at [267, 440] on p "390 ha" at bounding box center [273, 447] width 32 height 15
click at [910, 107] on icon "button" at bounding box center [902, 108] width 16 height 17
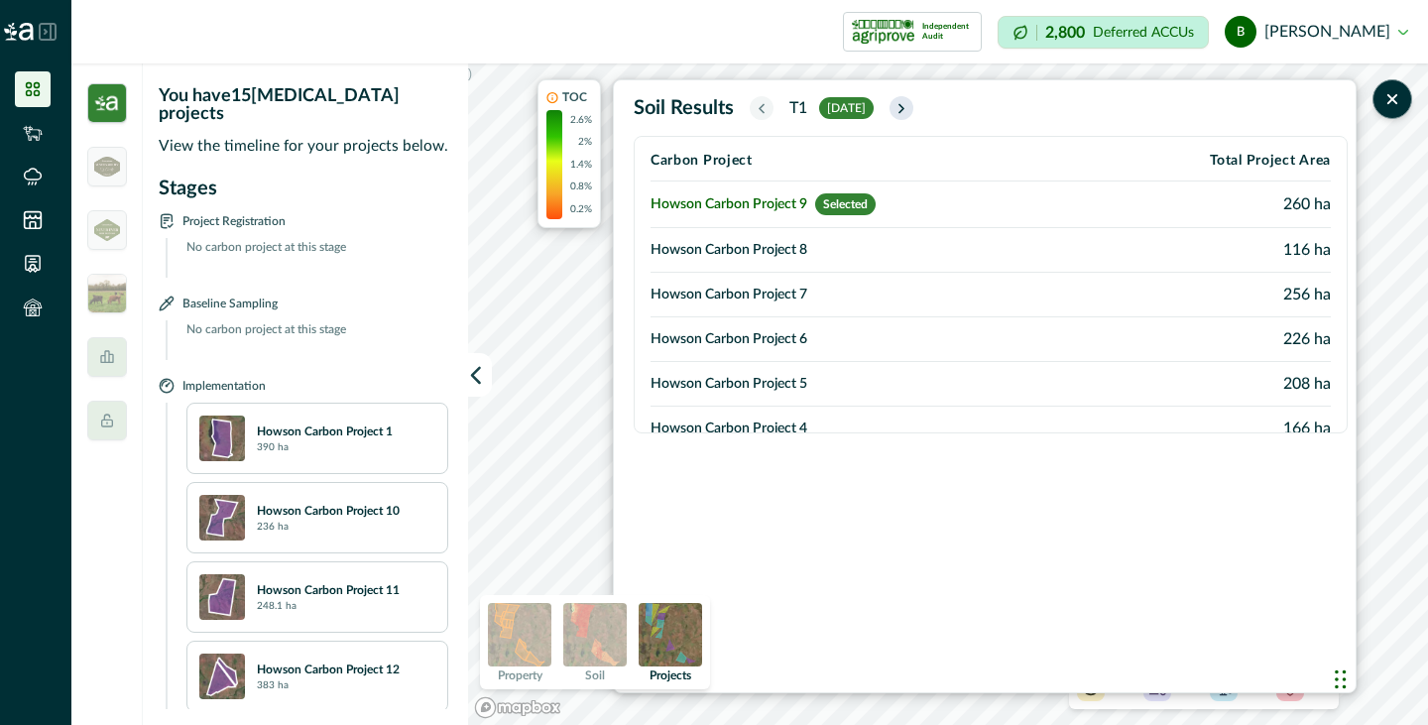
click at [904, 107] on icon "button" at bounding box center [902, 108] width 4 height 8
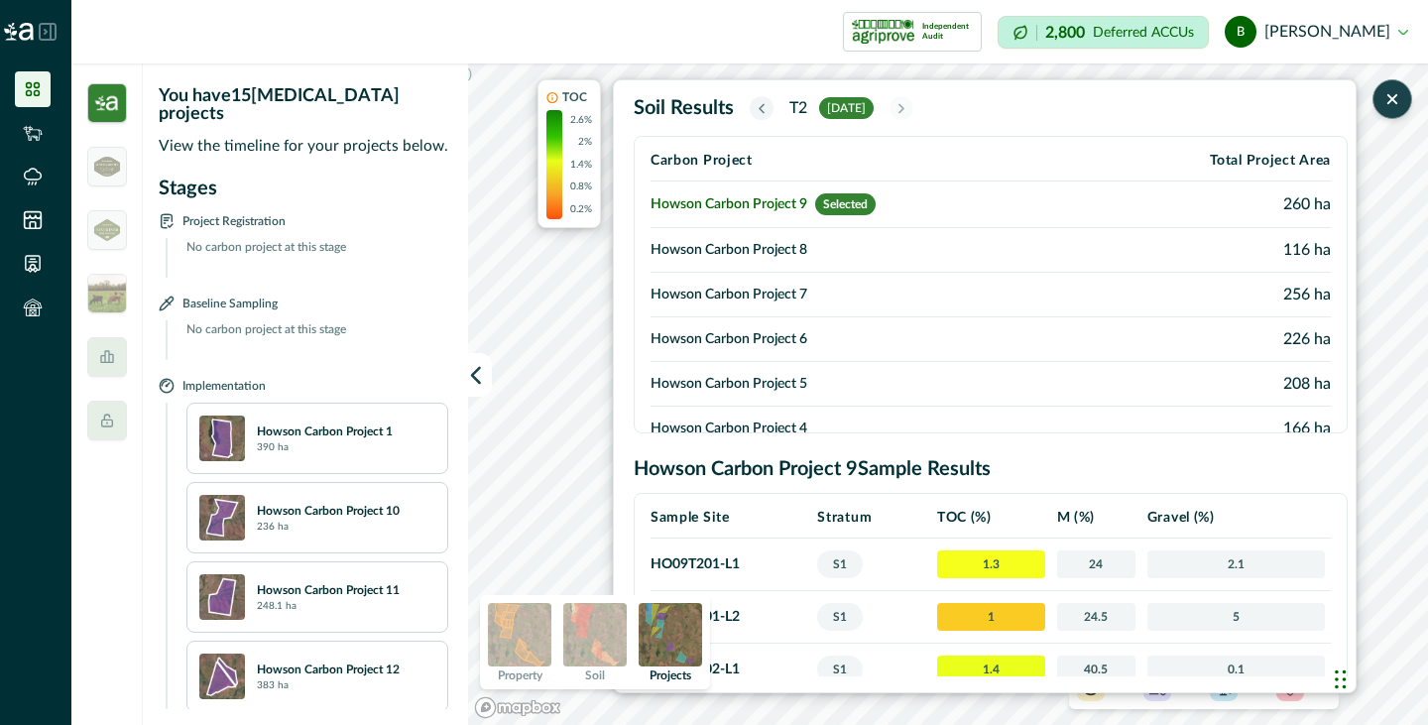
click at [1390, 109] on button "button" at bounding box center [1393, 99] width 40 height 40
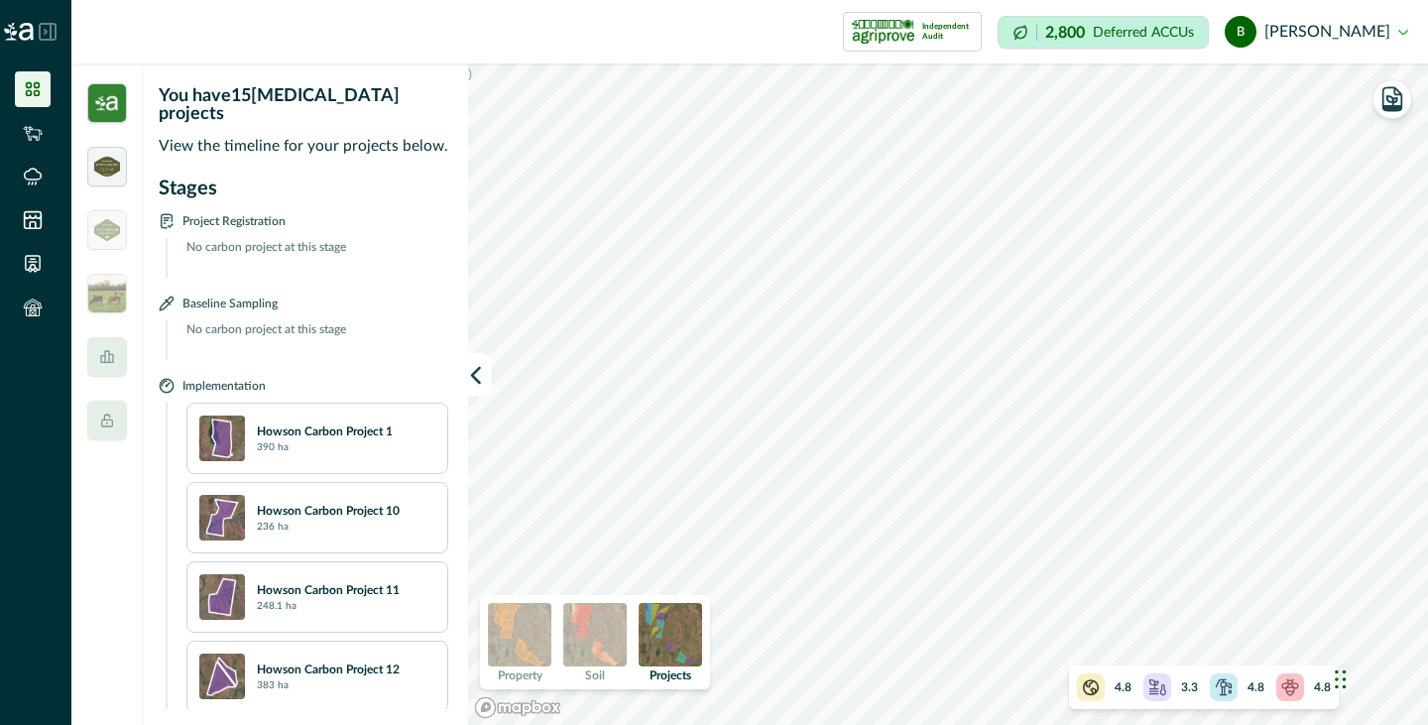
click at [110, 169] on img at bounding box center [107, 167] width 26 height 20
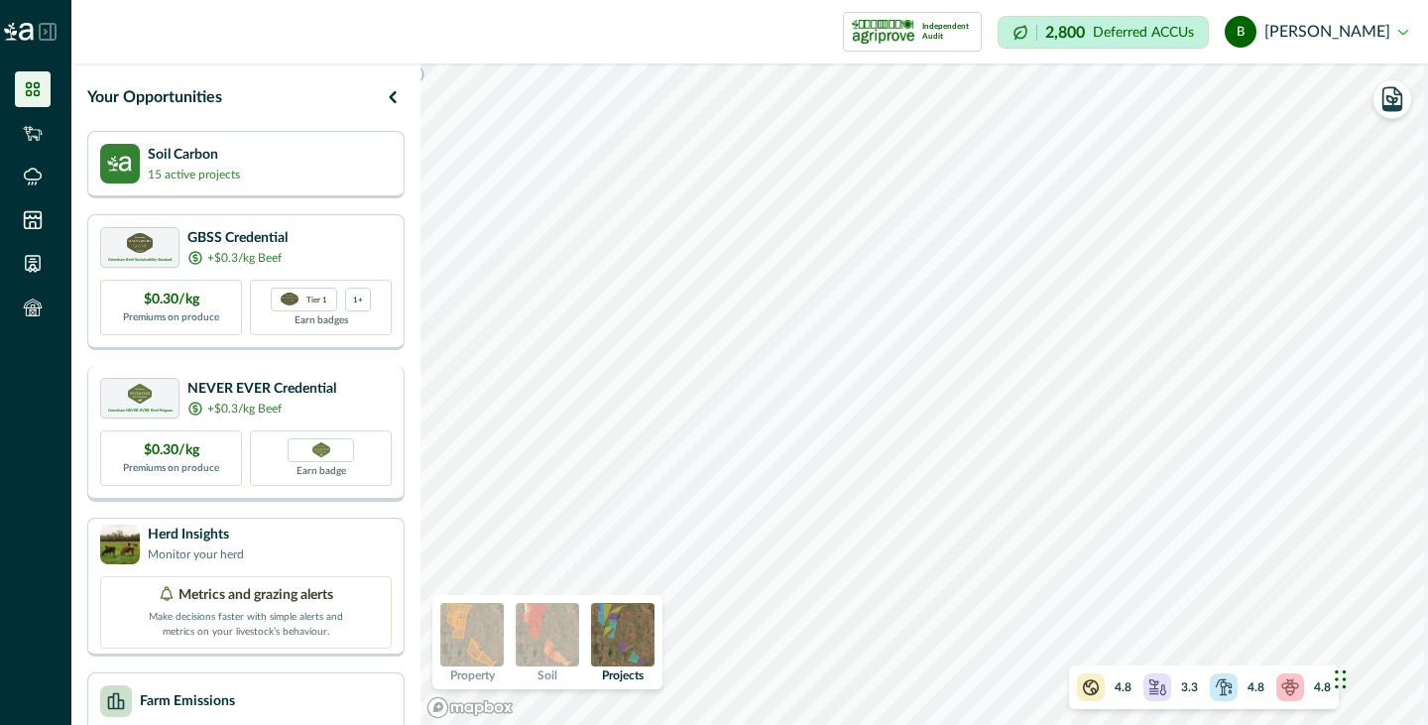
scroll to position [245, 0]
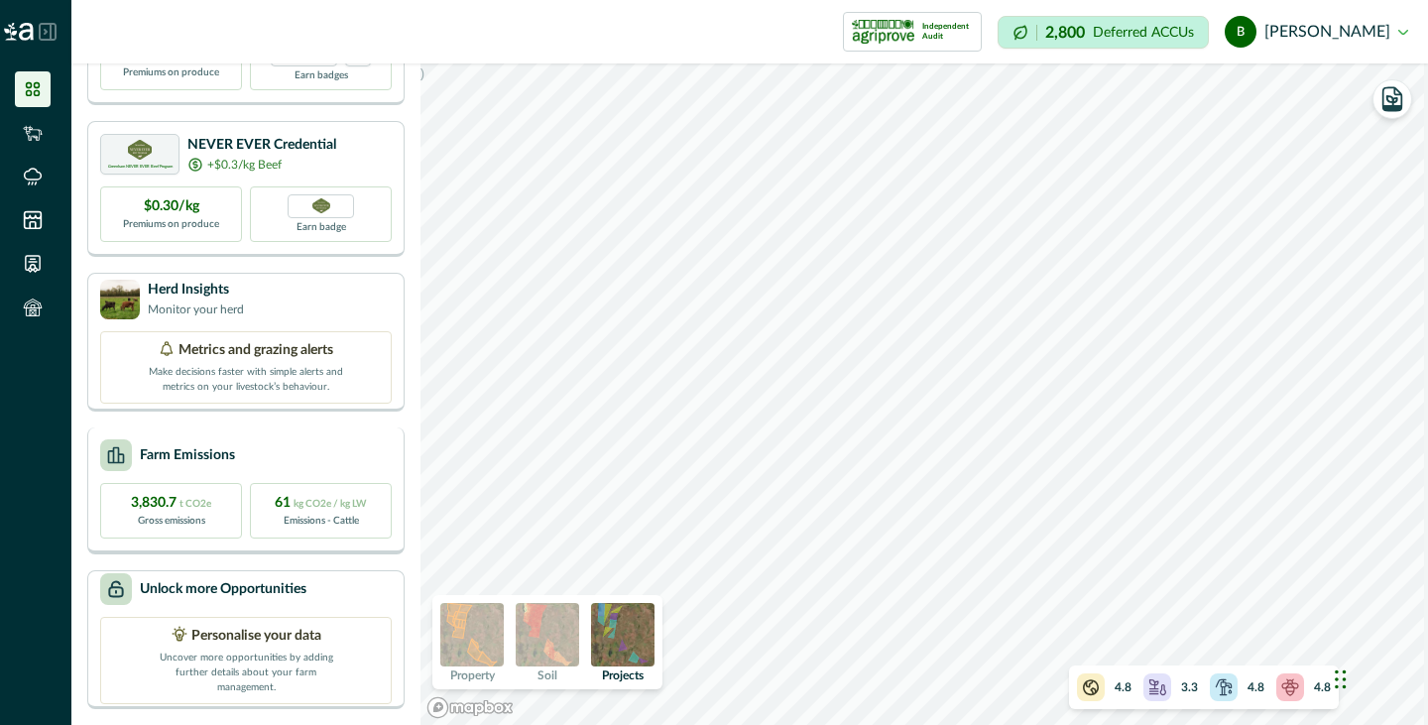
click at [173, 460] on p "Farm Emissions" at bounding box center [187, 455] width 95 height 21
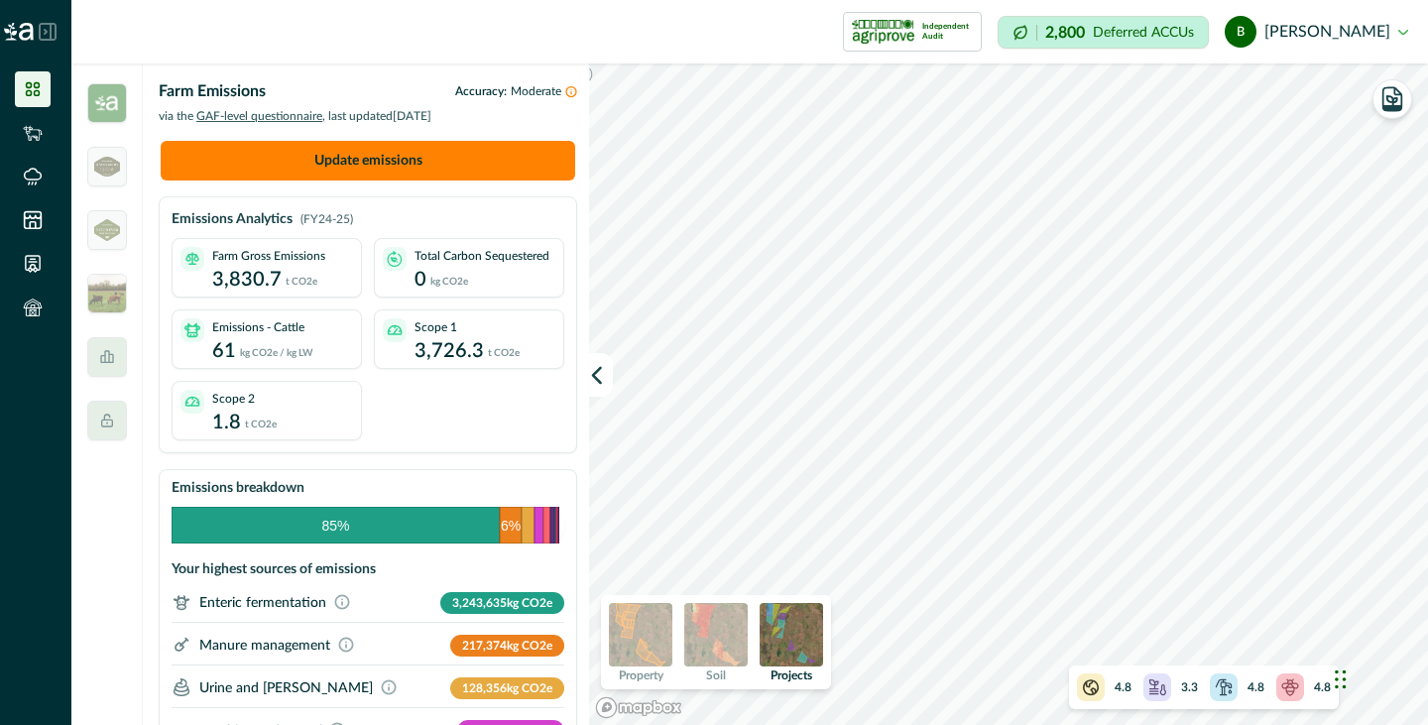
scroll to position [355, 0]
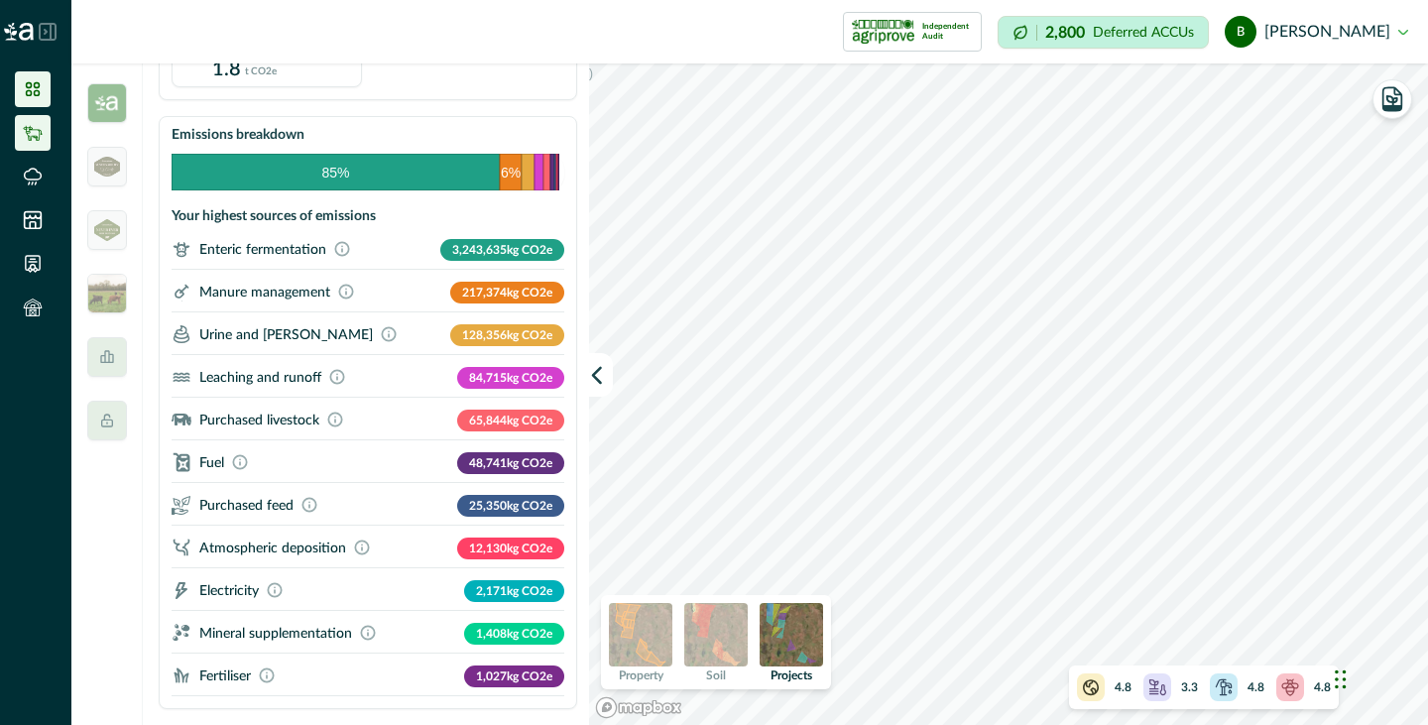
click at [22, 139] on li at bounding box center [33, 133] width 36 height 36
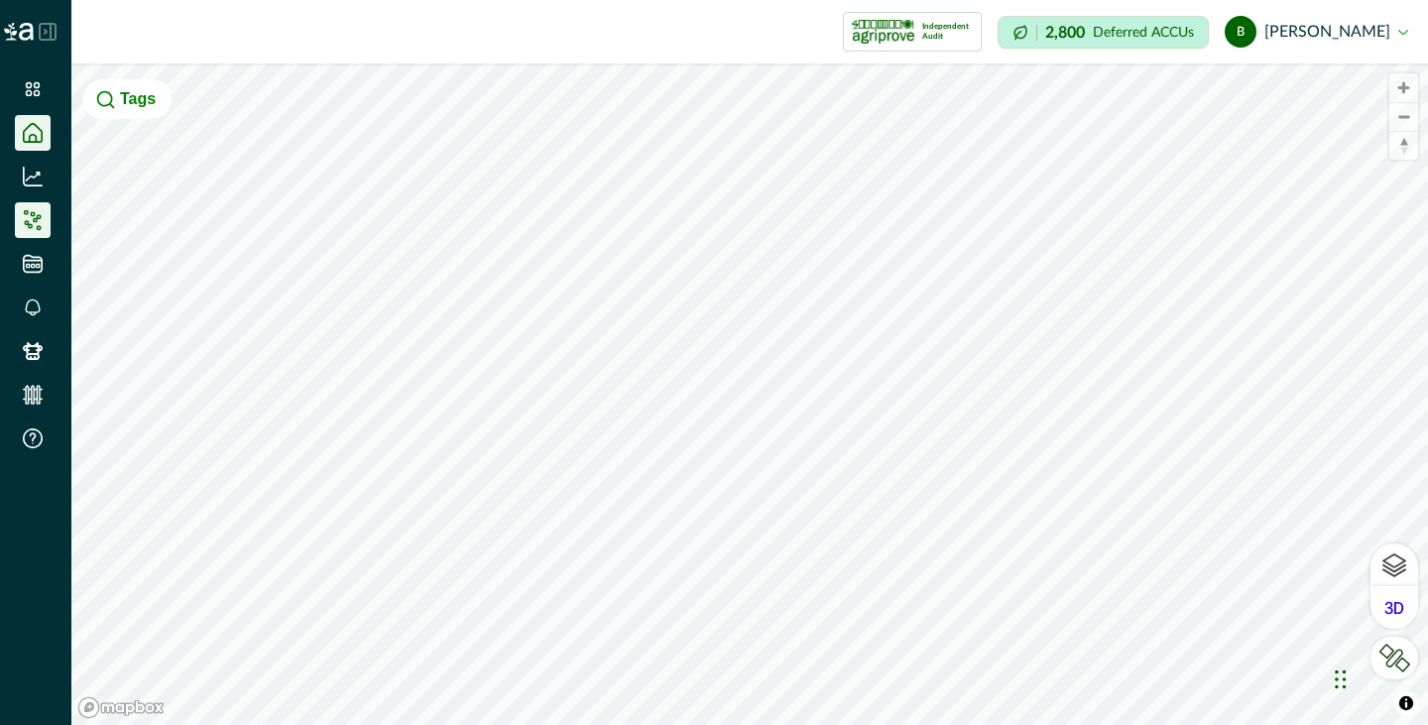
click at [35, 202] on li at bounding box center [33, 220] width 36 height 36
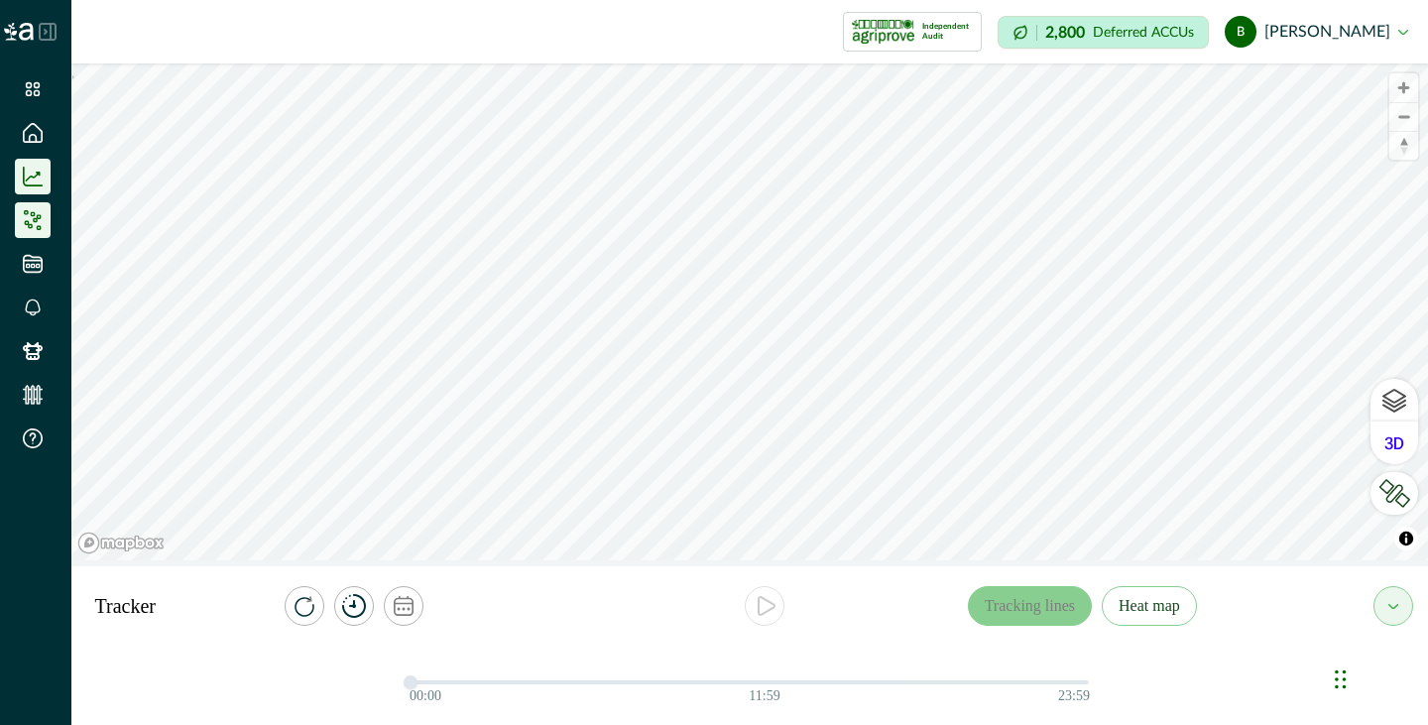
click at [31, 180] on icon at bounding box center [33, 177] width 20 height 20
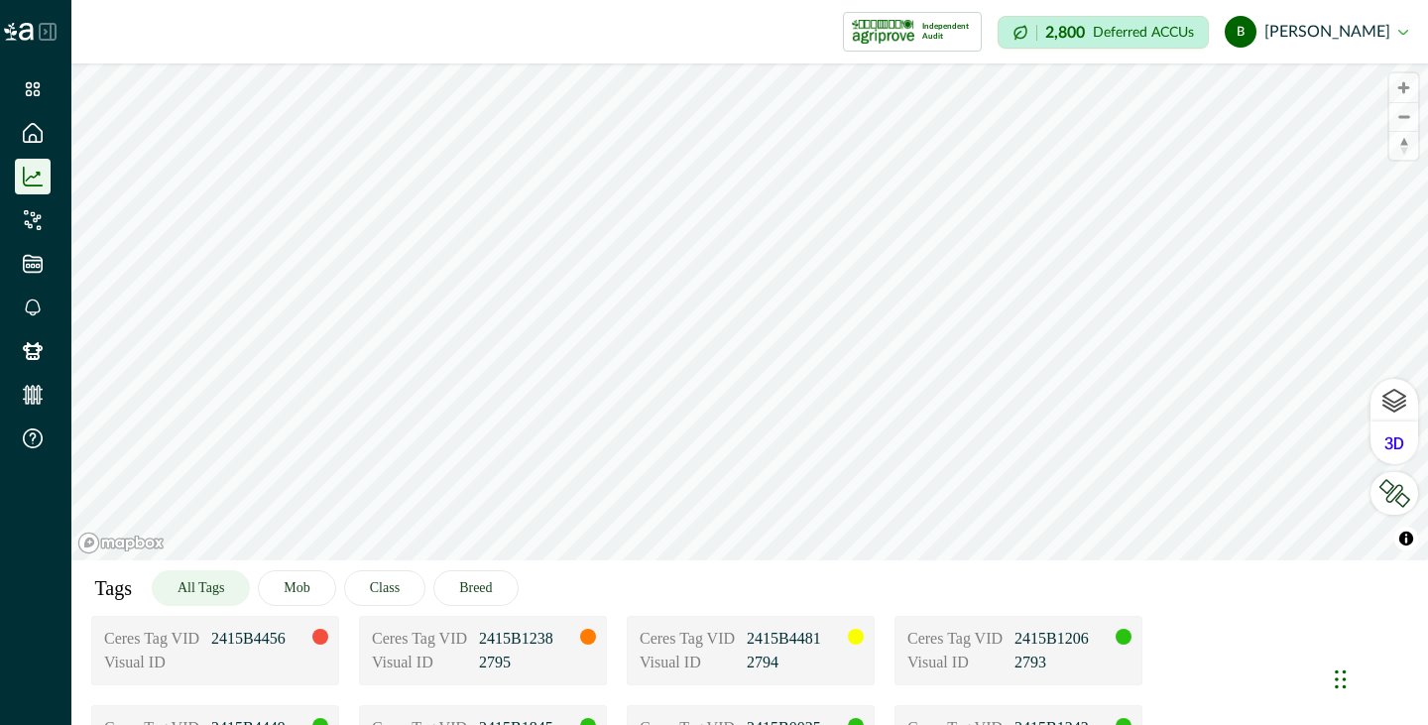
click at [40, 38] on icon at bounding box center [48, 32] width 16 height 16
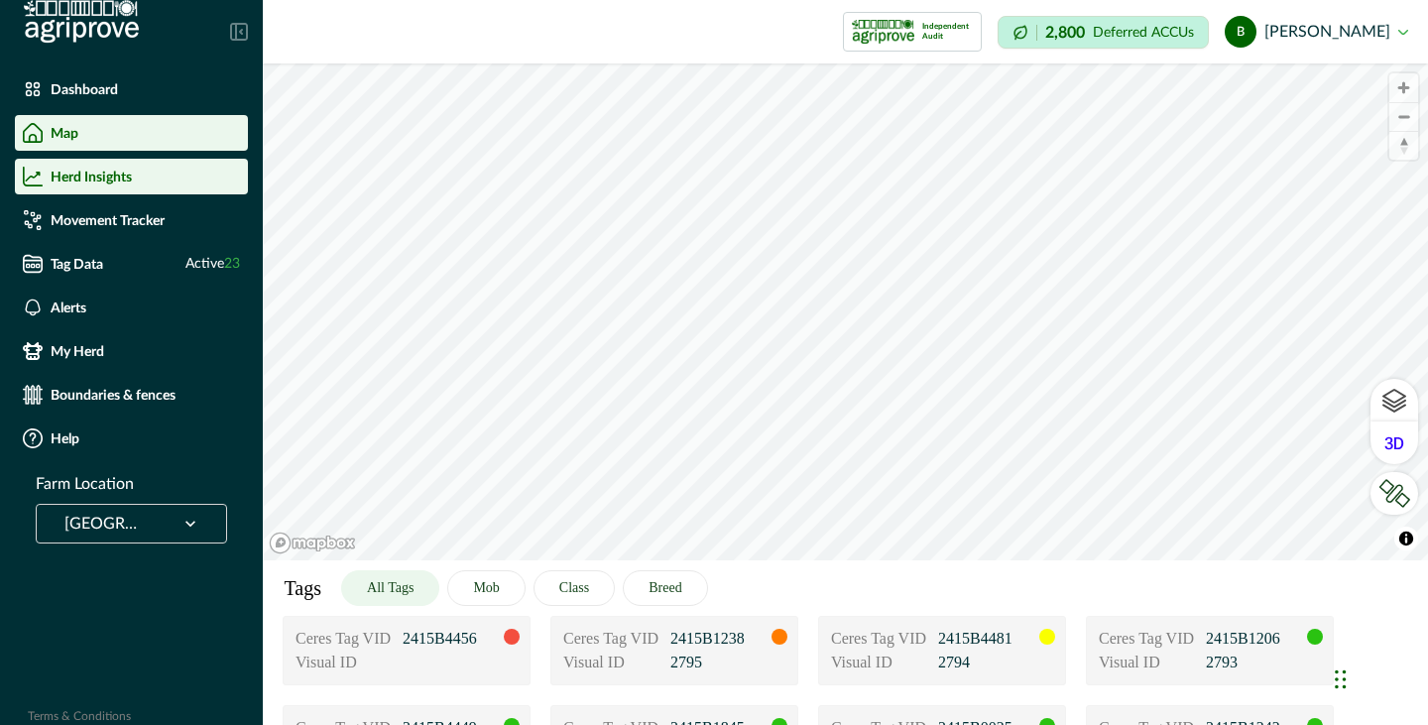
click at [62, 130] on p "Map" at bounding box center [65, 133] width 28 height 16
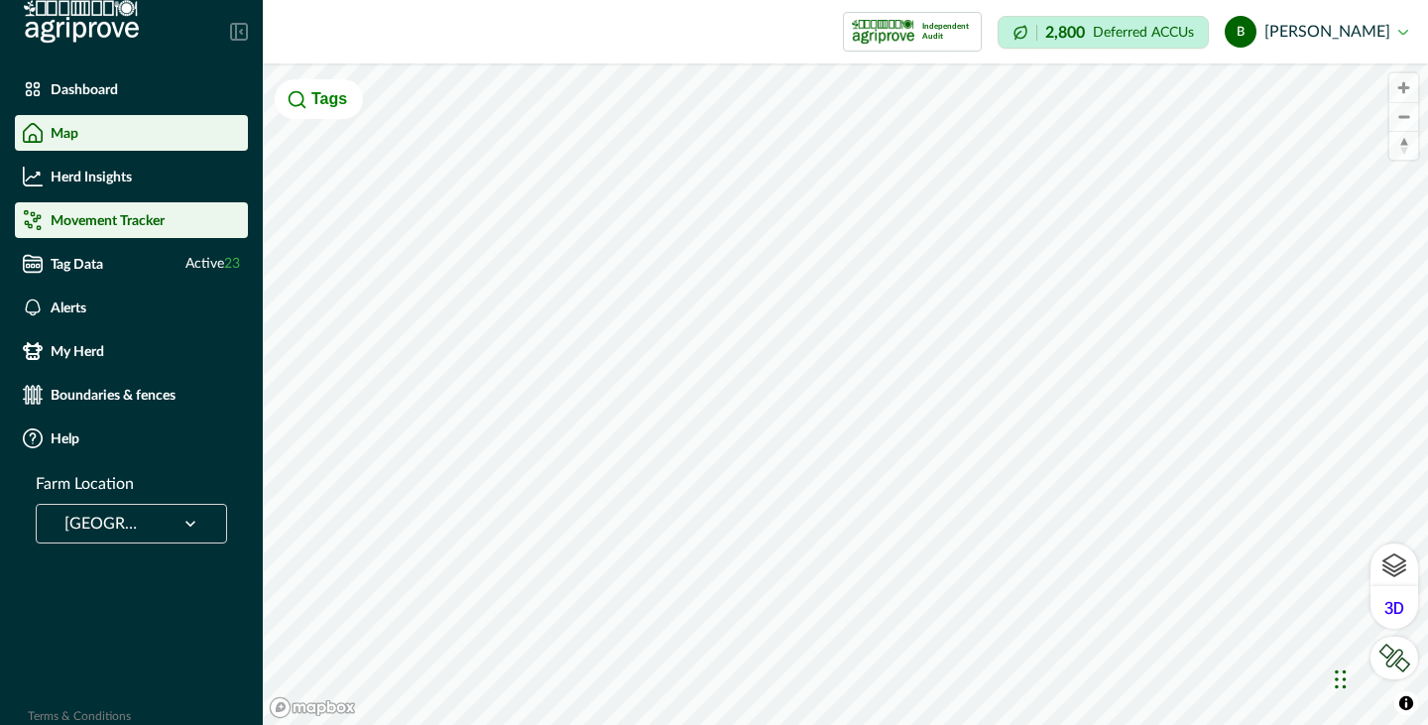
click at [123, 237] on li "Movement Tracker" at bounding box center [131, 220] width 233 height 36
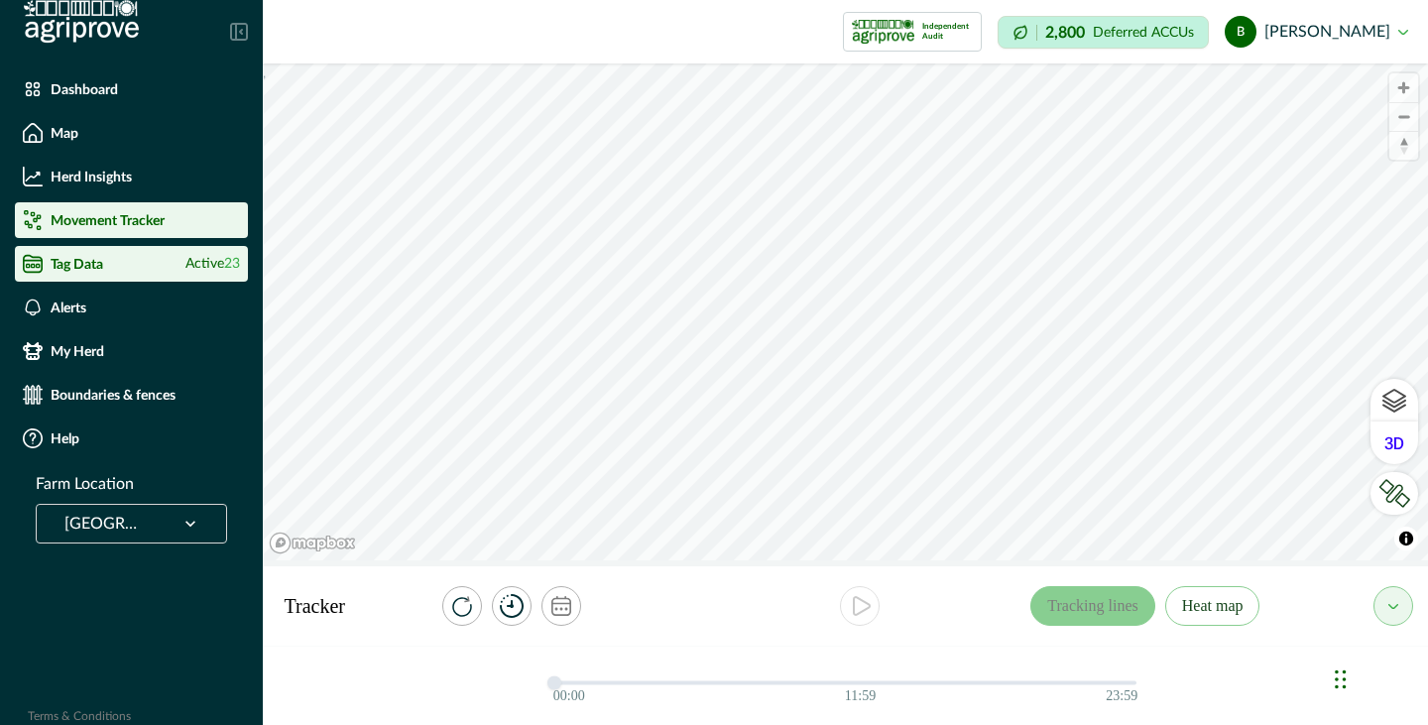
click at [110, 261] on div "Tag Data Active 23" at bounding box center [131, 264] width 217 height 20
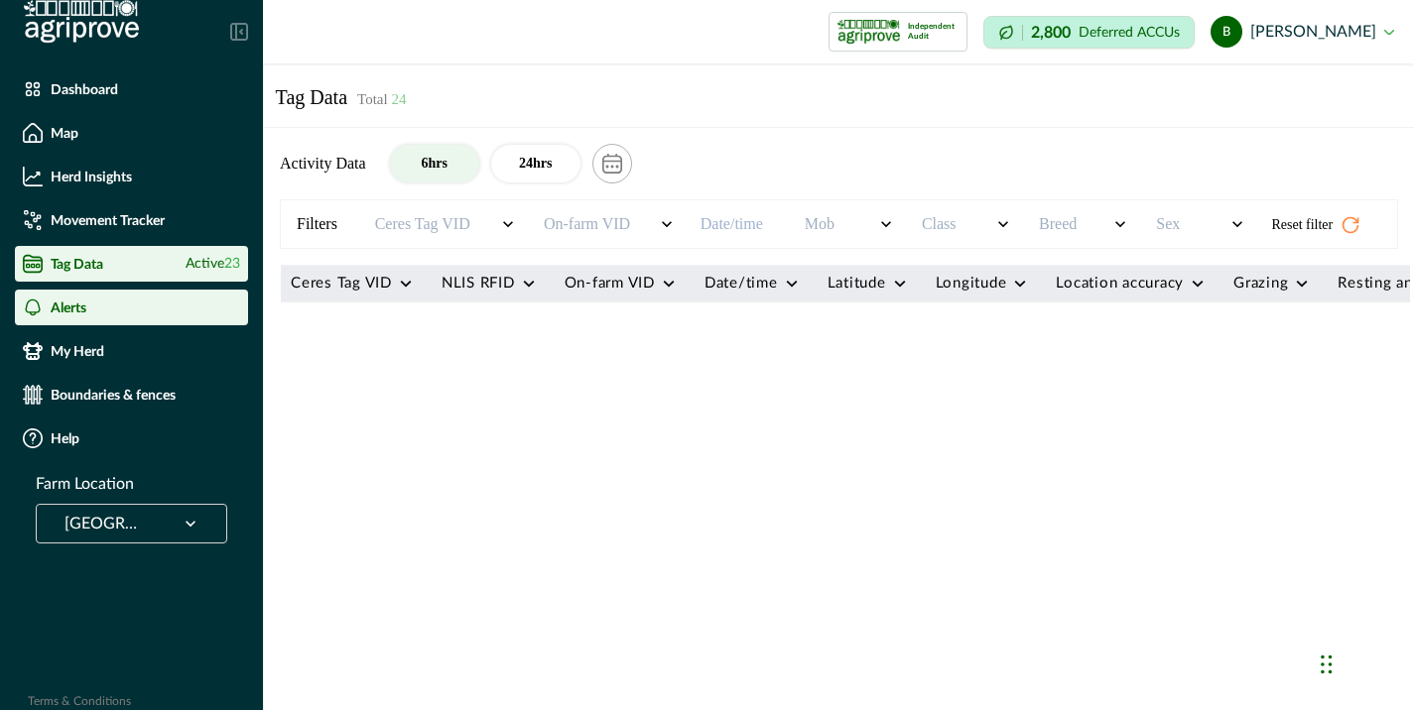
click at [99, 299] on div "Alerts" at bounding box center [131, 308] width 217 height 20
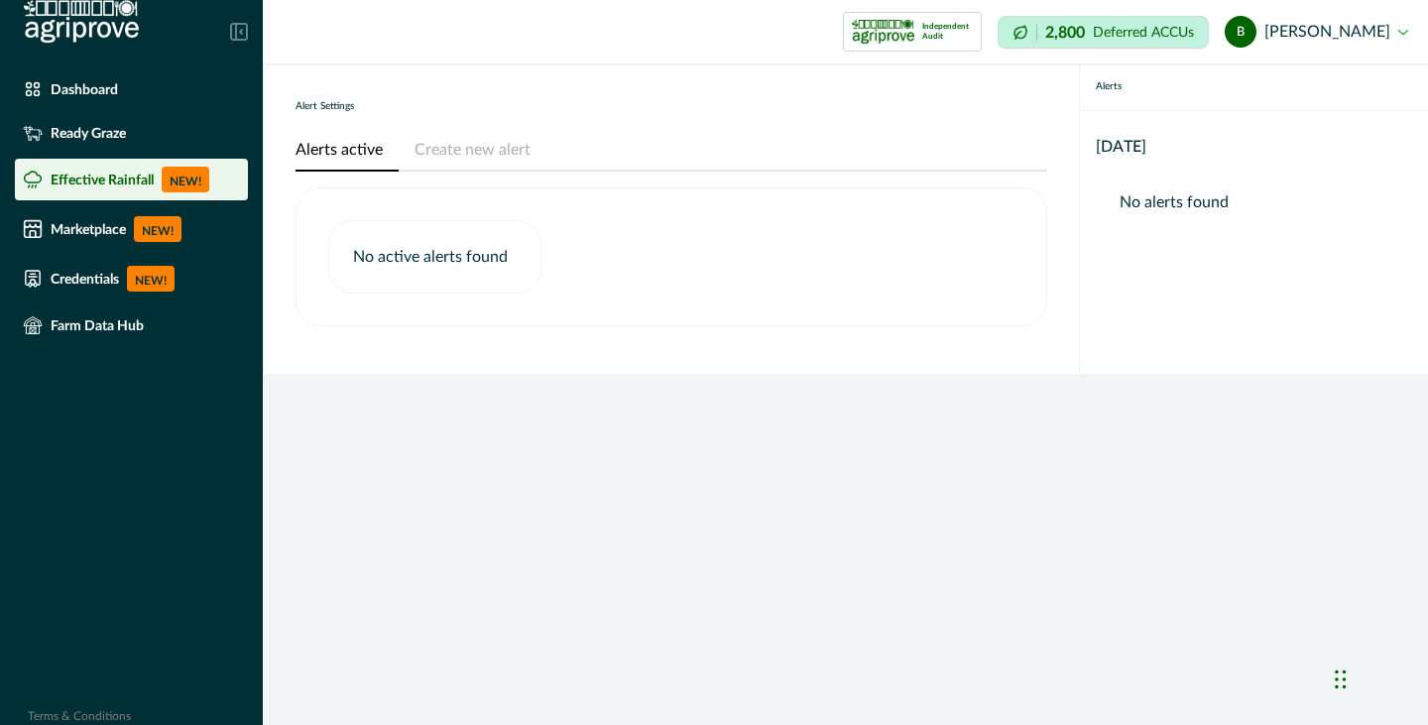
click at [98, 184] on p "Effective Rainfall" at bounding box center [102, 180] width 103 height 16
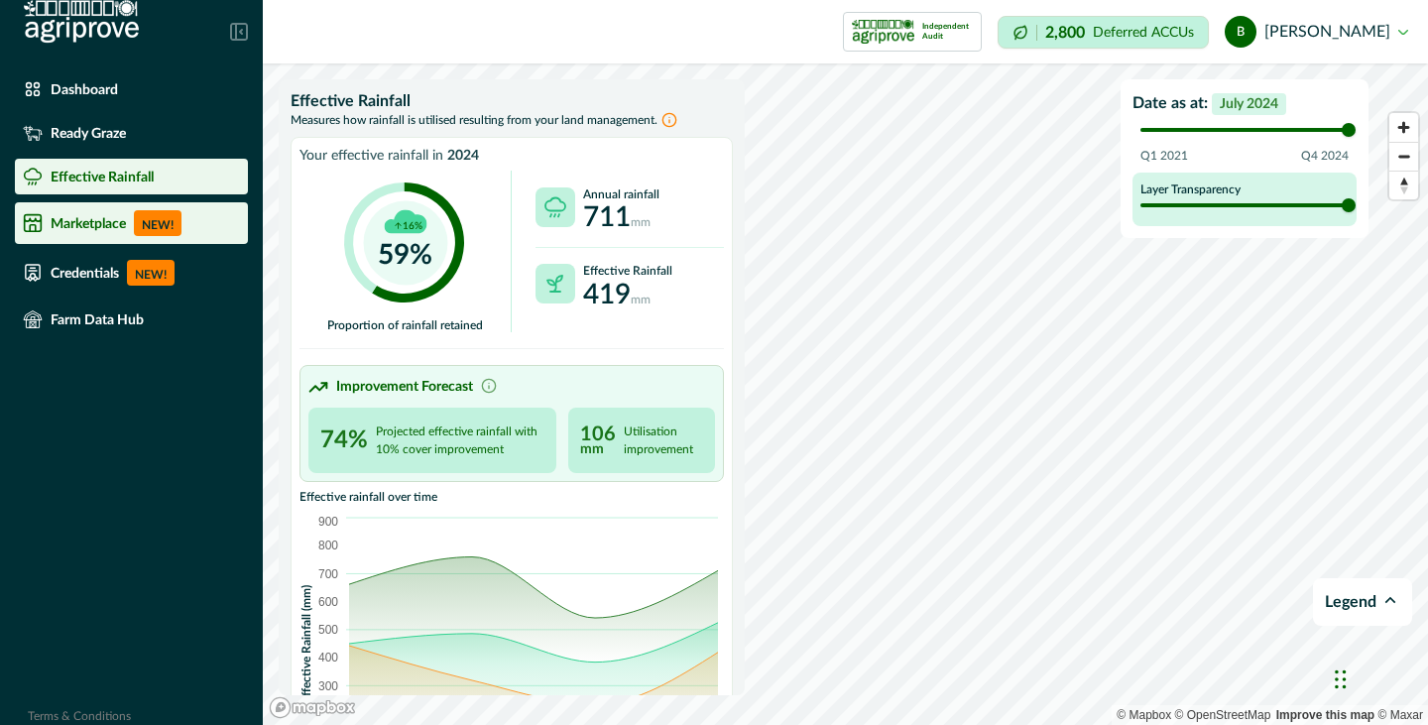
click at [96, 217] on p "Marketplace" at bounding box center [88, 223] width 75 height 16
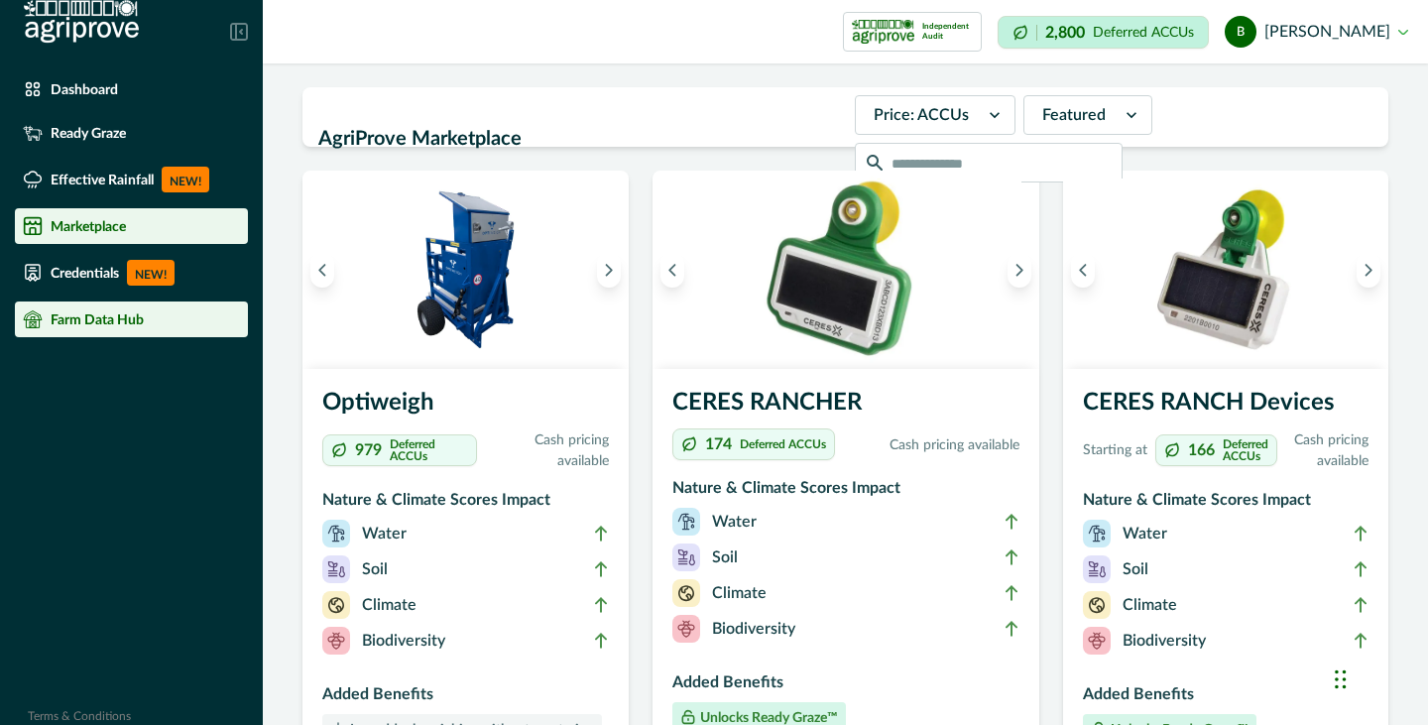
click at [96, 321] on p "Farm Data Hub" at bounding box center [97, 319] width 93 height 16
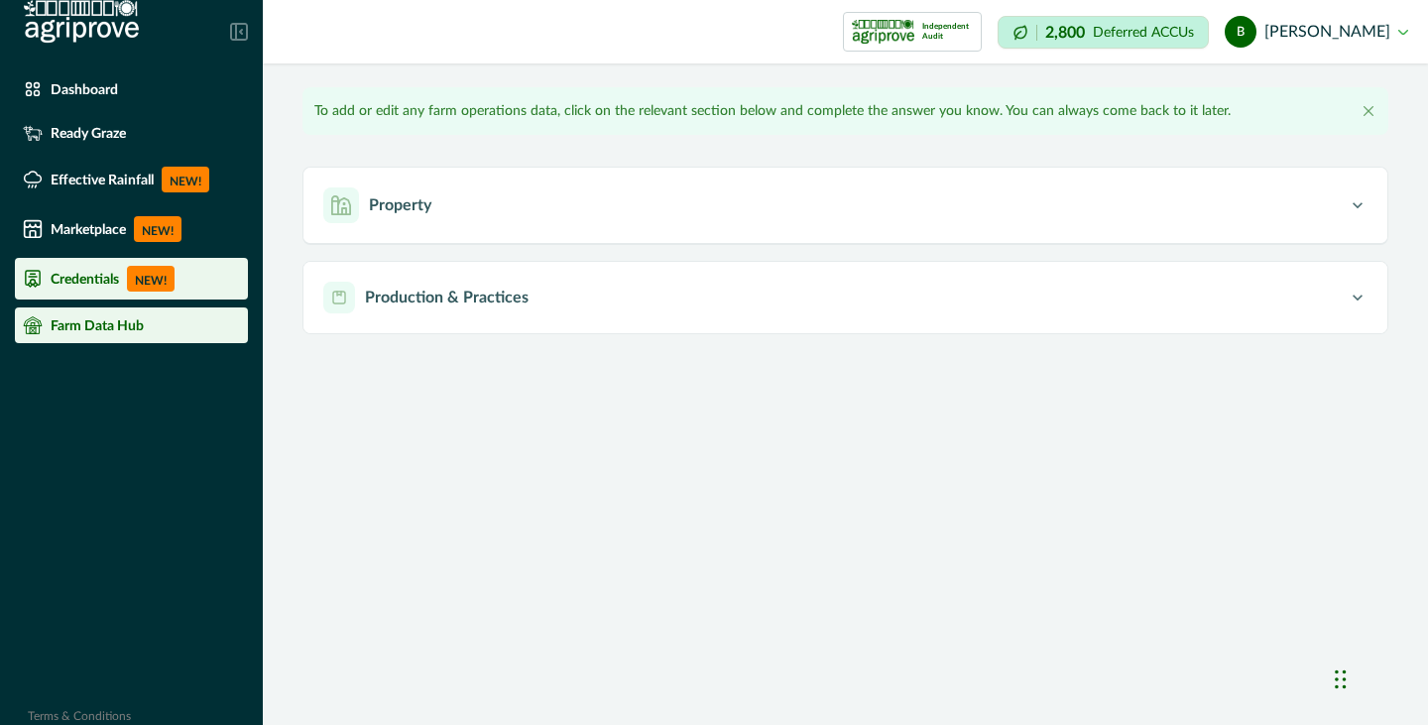
click at [102, 276] on p "Credentials" at bounding box center [85, 279] width 68 height 16
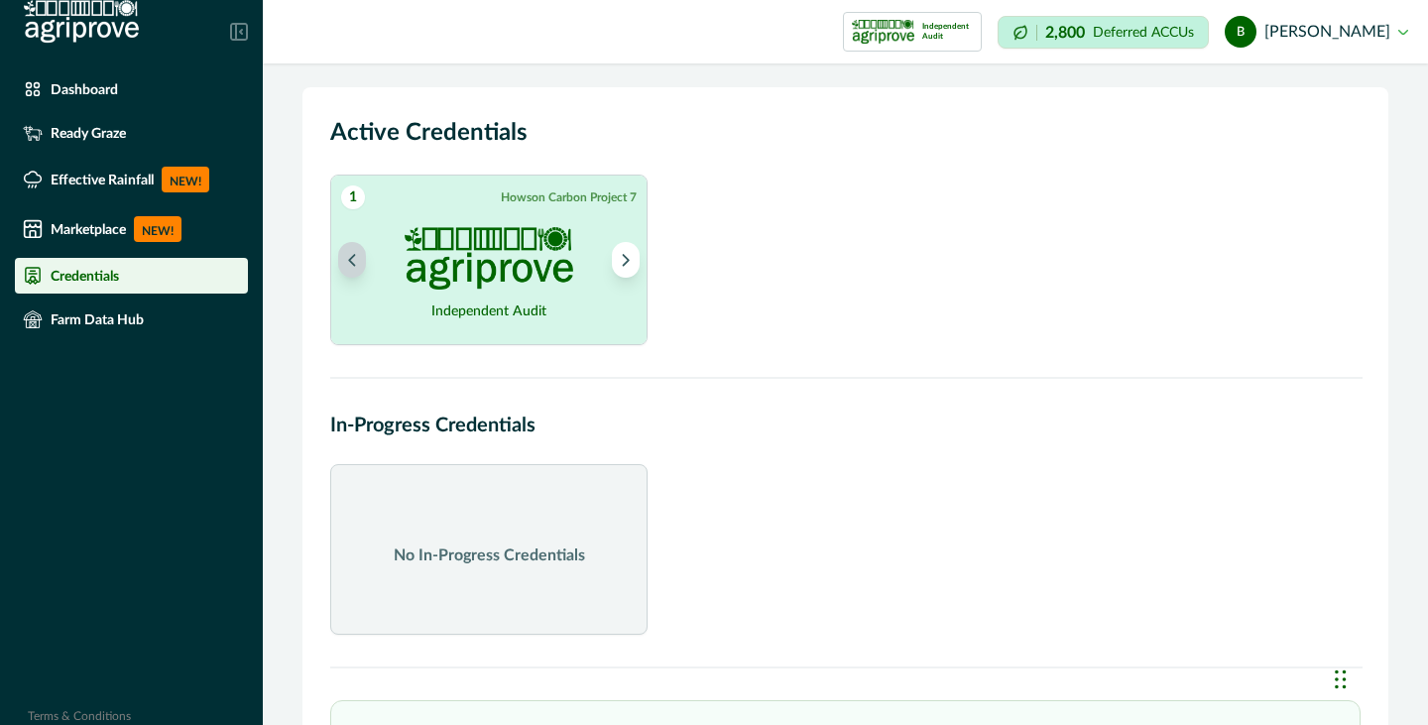
click at [345, 257] on icon "Previous project" at bounding box center [352, 260] width 14 height 14
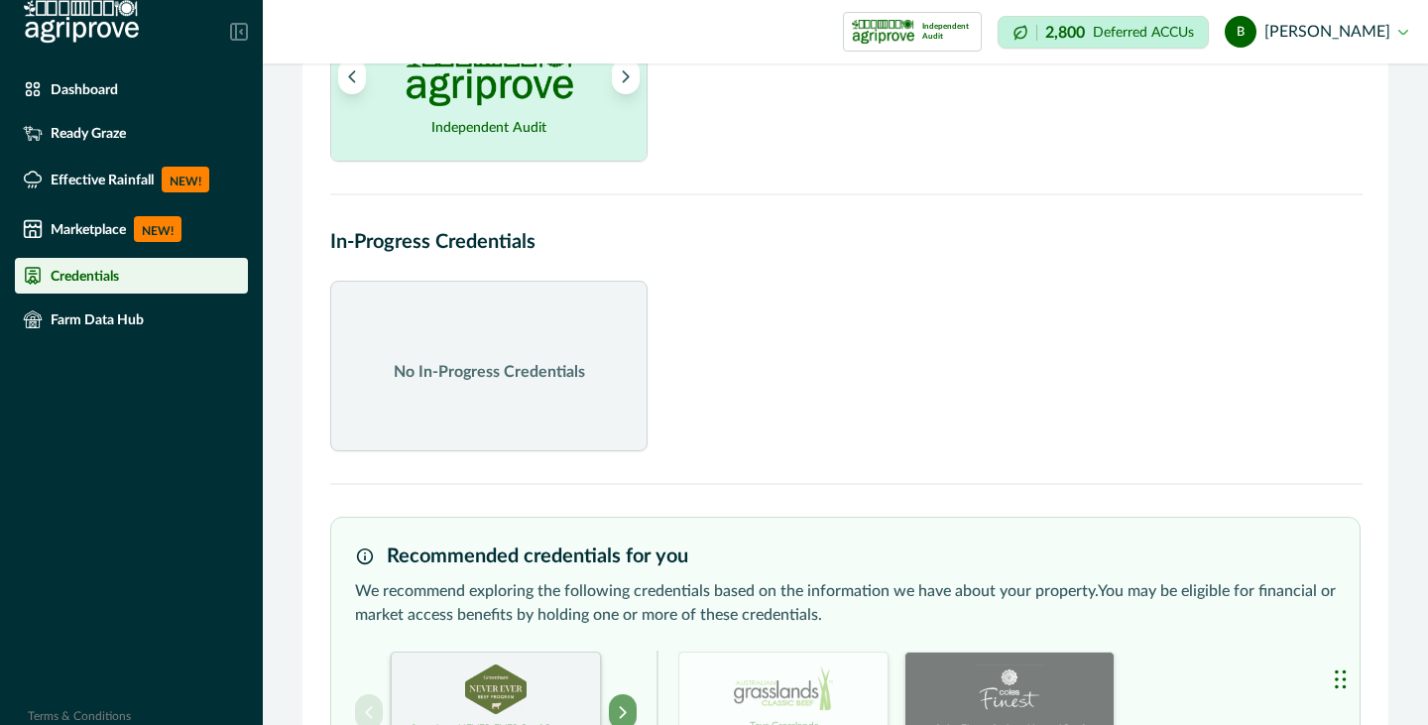
scroll to position [308, 0]
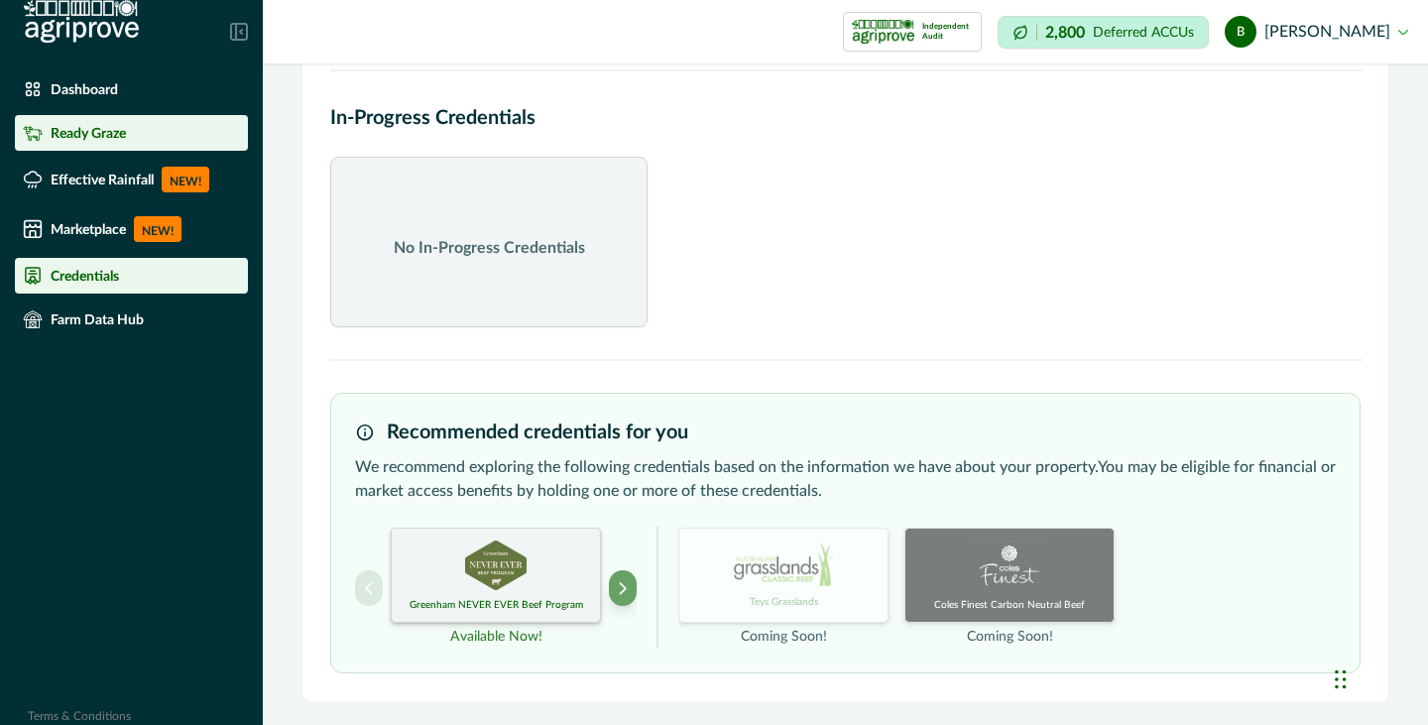
click at [111, 130] on p "Ready Graze" at bounding box center [88, 133] width 75 height 16
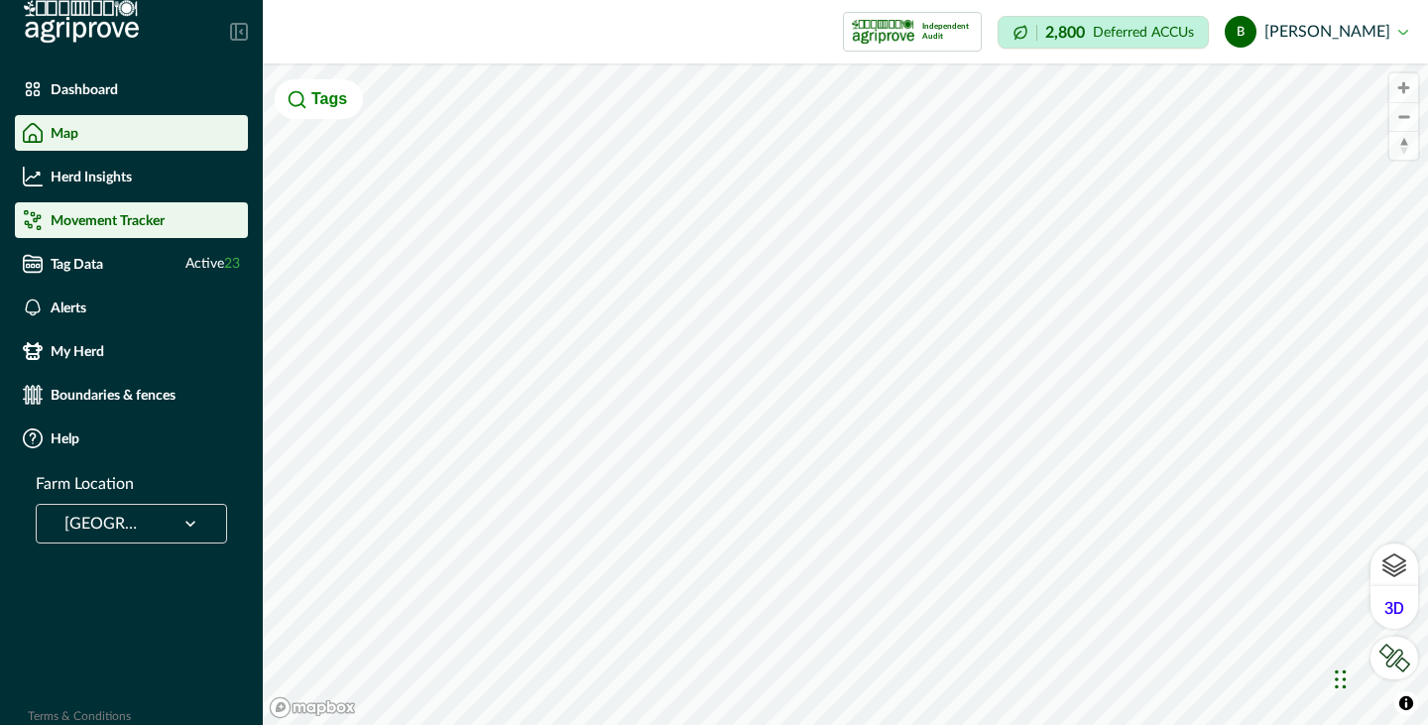
click at [120, 216] on p "Movement Tracker" at bounding box center [108, 220] width 114 height 16
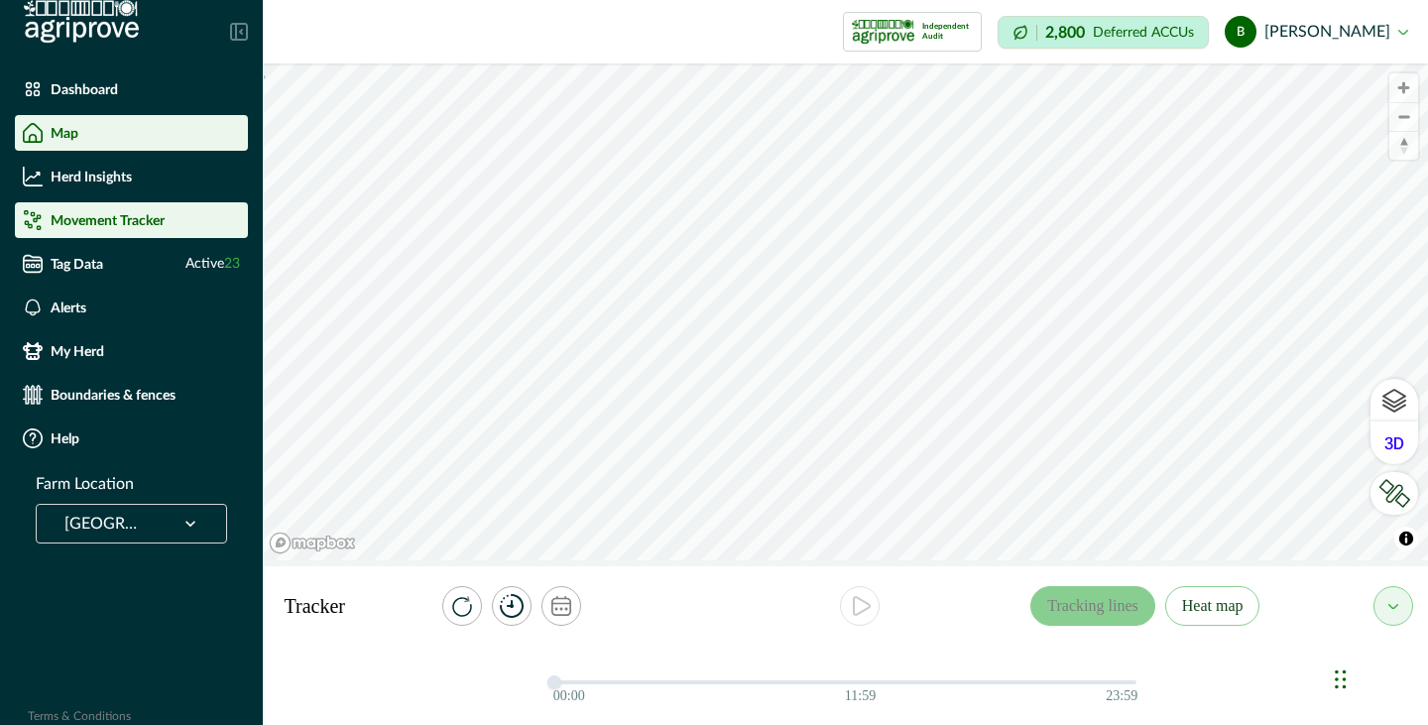
click at [98, 140] on div "Map" at bounding box center [131, 133] width 217 height 20
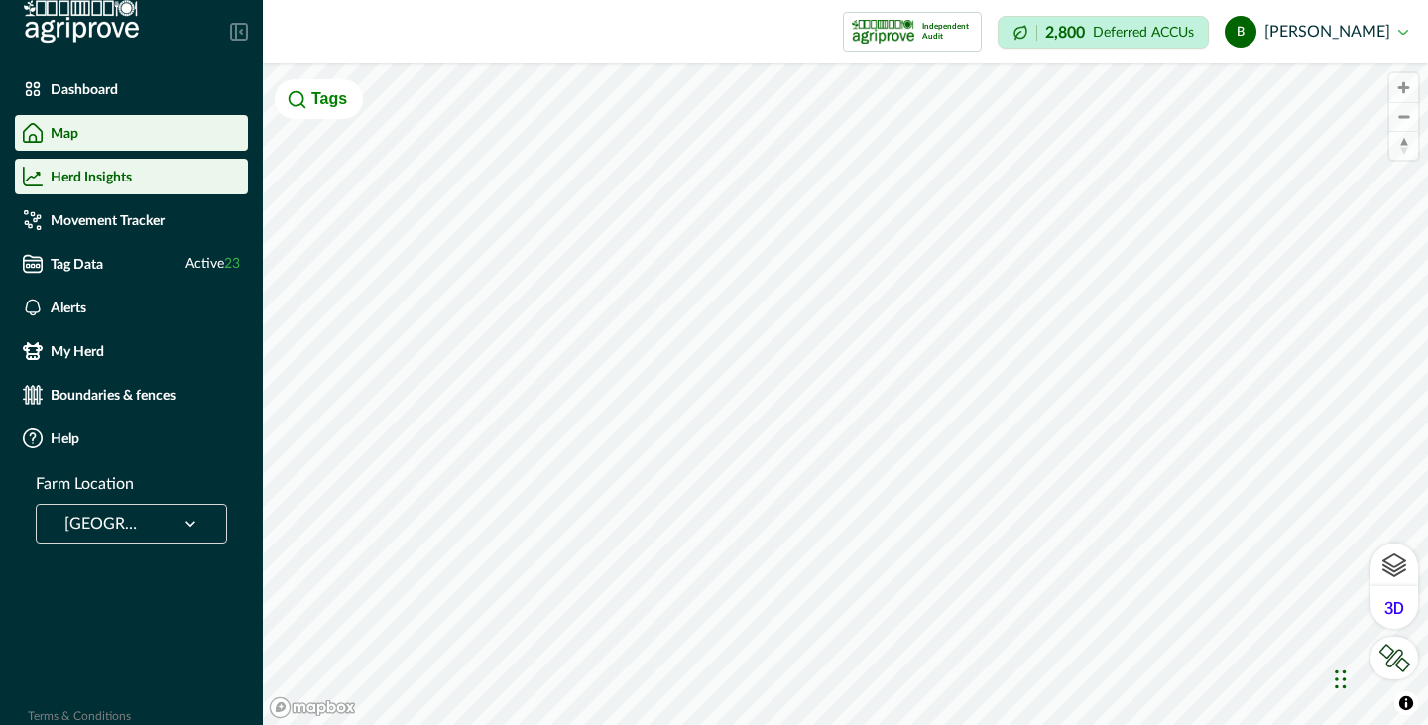
click at [98, 180] on p "Herd Insights" at bounding box center [91, 177] width 81 height 16
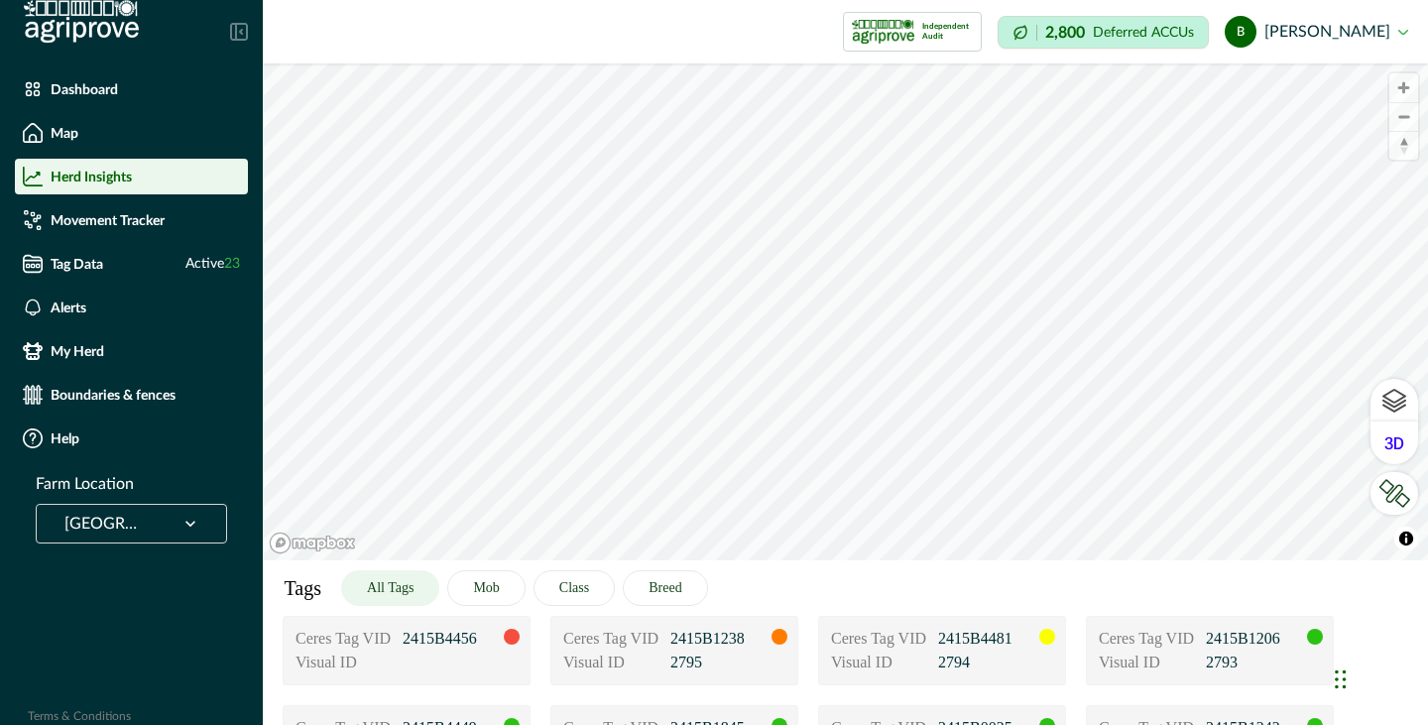
click at [84, 61] on h2 at bounding box center [69, 31] width 139 height 63
click at [101, 83] on p "Dashboard" at bounding box center [84, 89] width 67 height 16
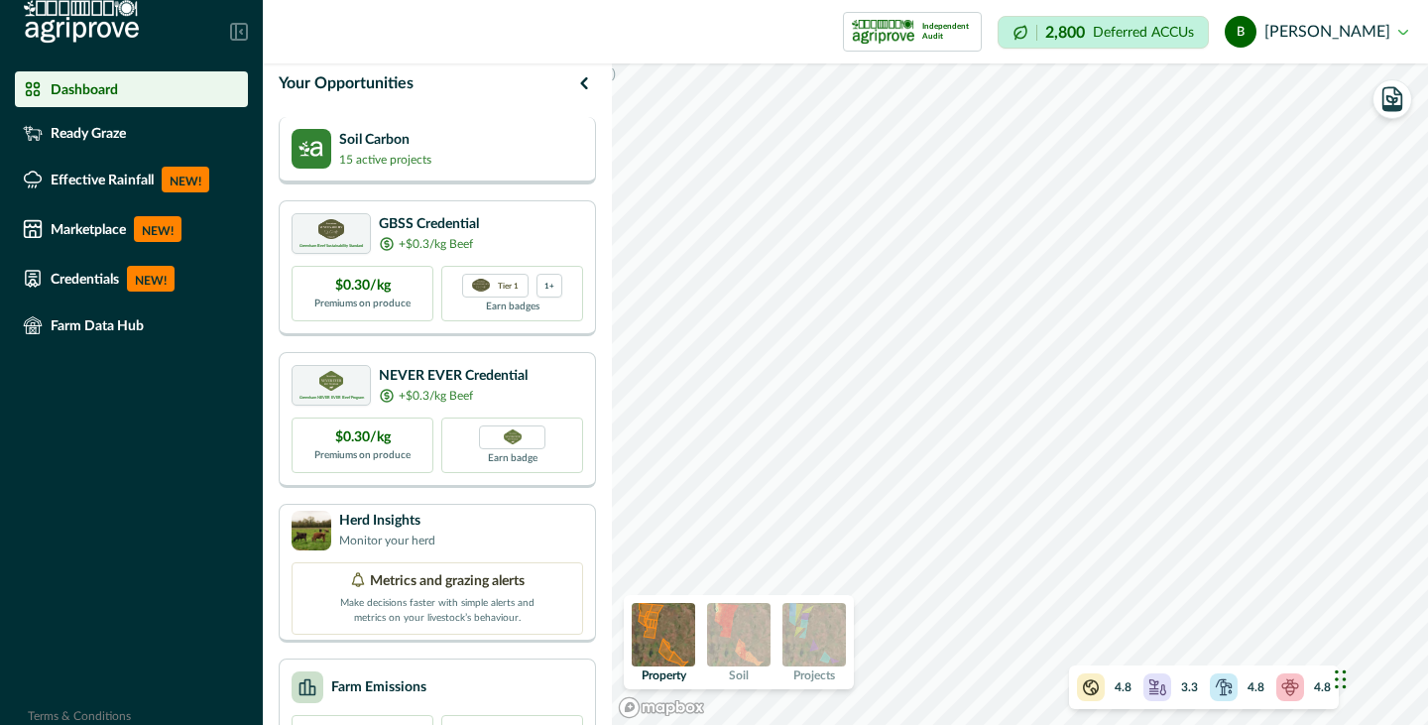
scroll to position [13, 0]
click at [387, 152] on p "15 active projects" at bounding box center [385, 161] width 92 height 18
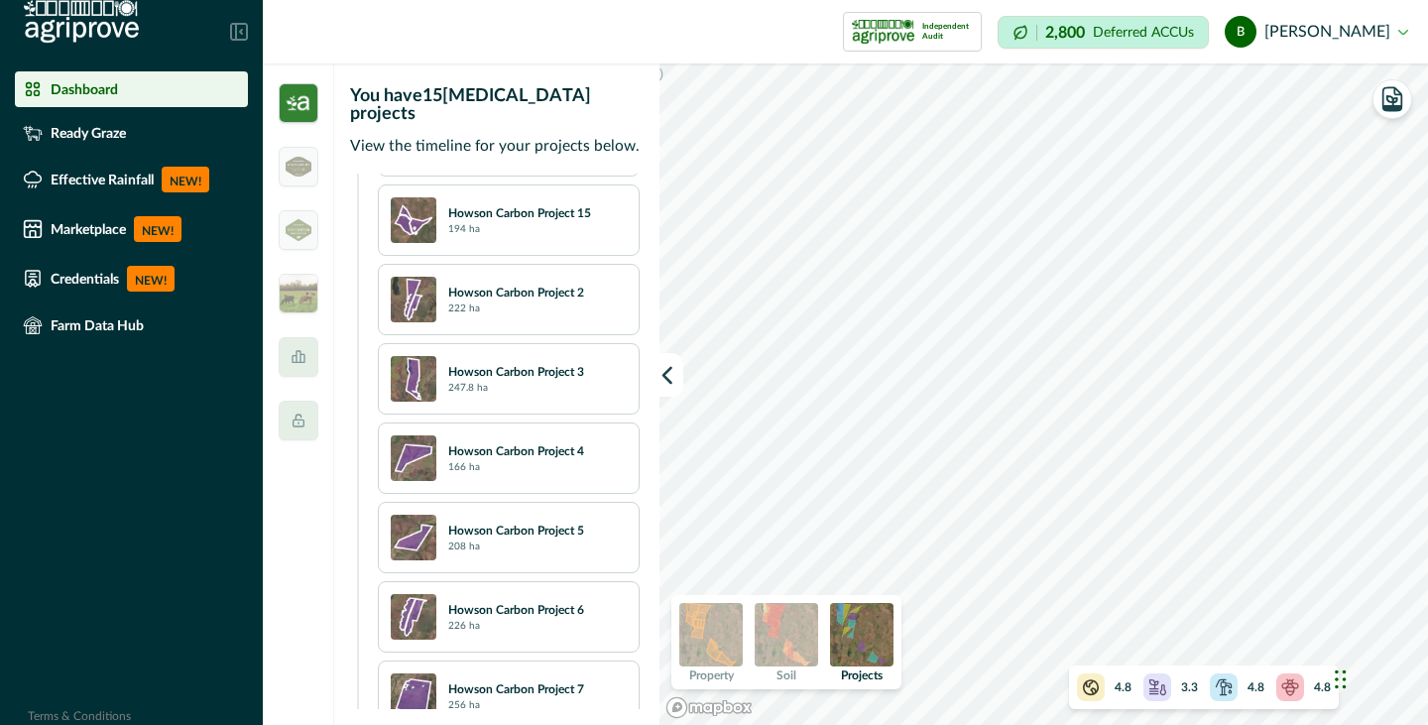
scroll to position [1023, 0]
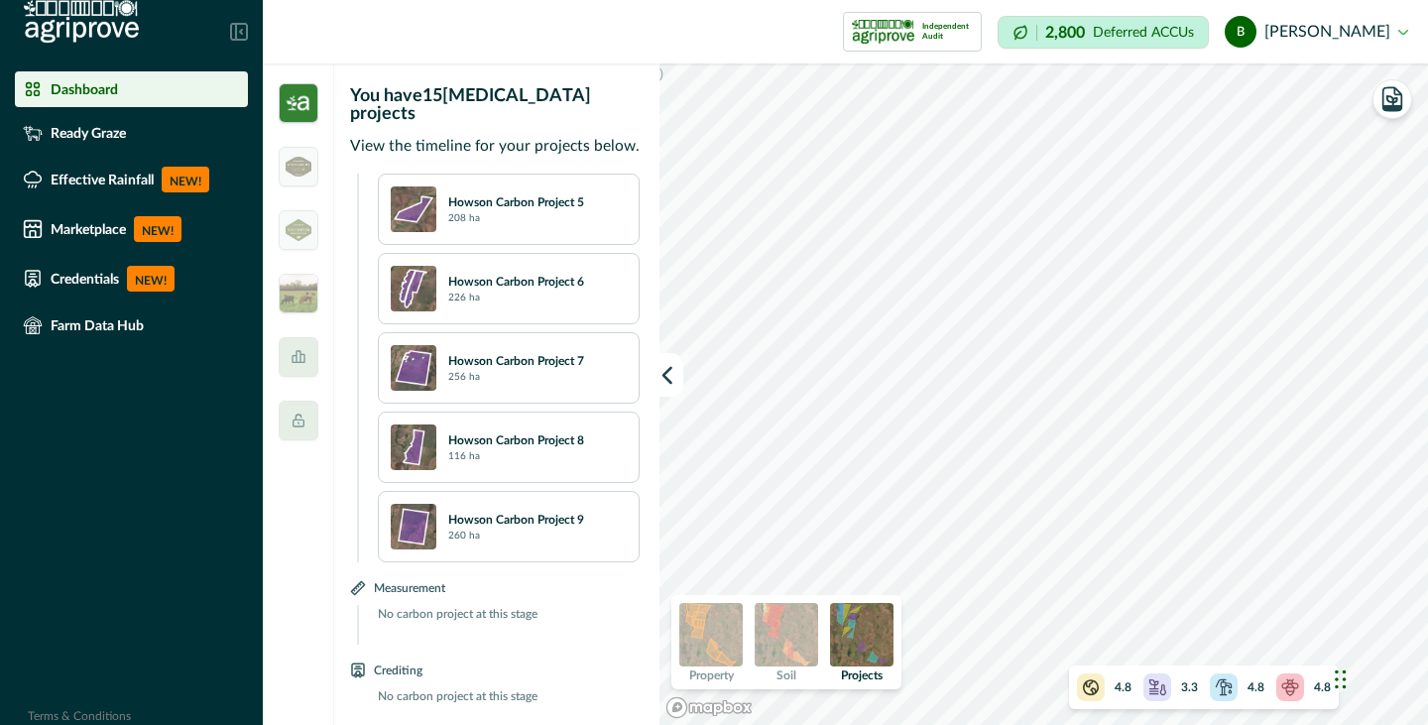
click at [469, 605] on p "No carbon project at this stage" at bounding box center [503, 625] width 274 height 40
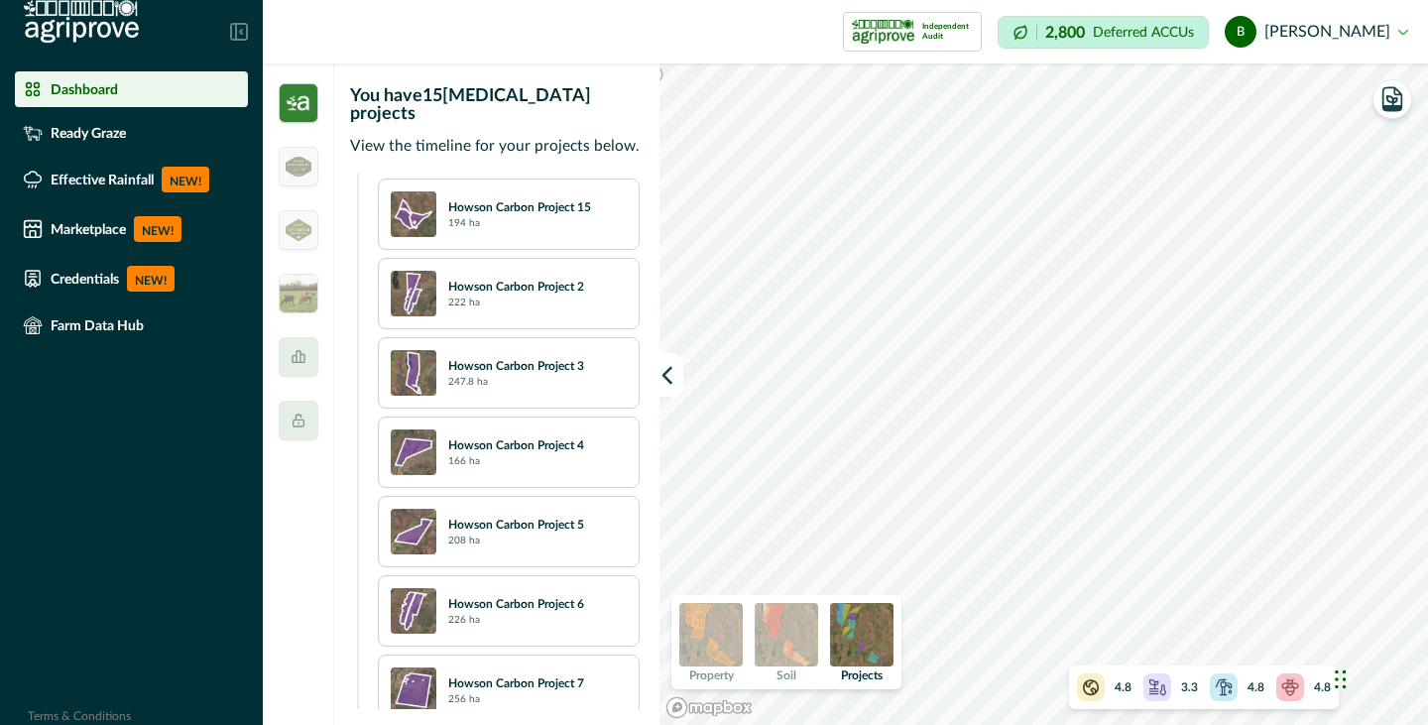
scroll to position [0, 0]
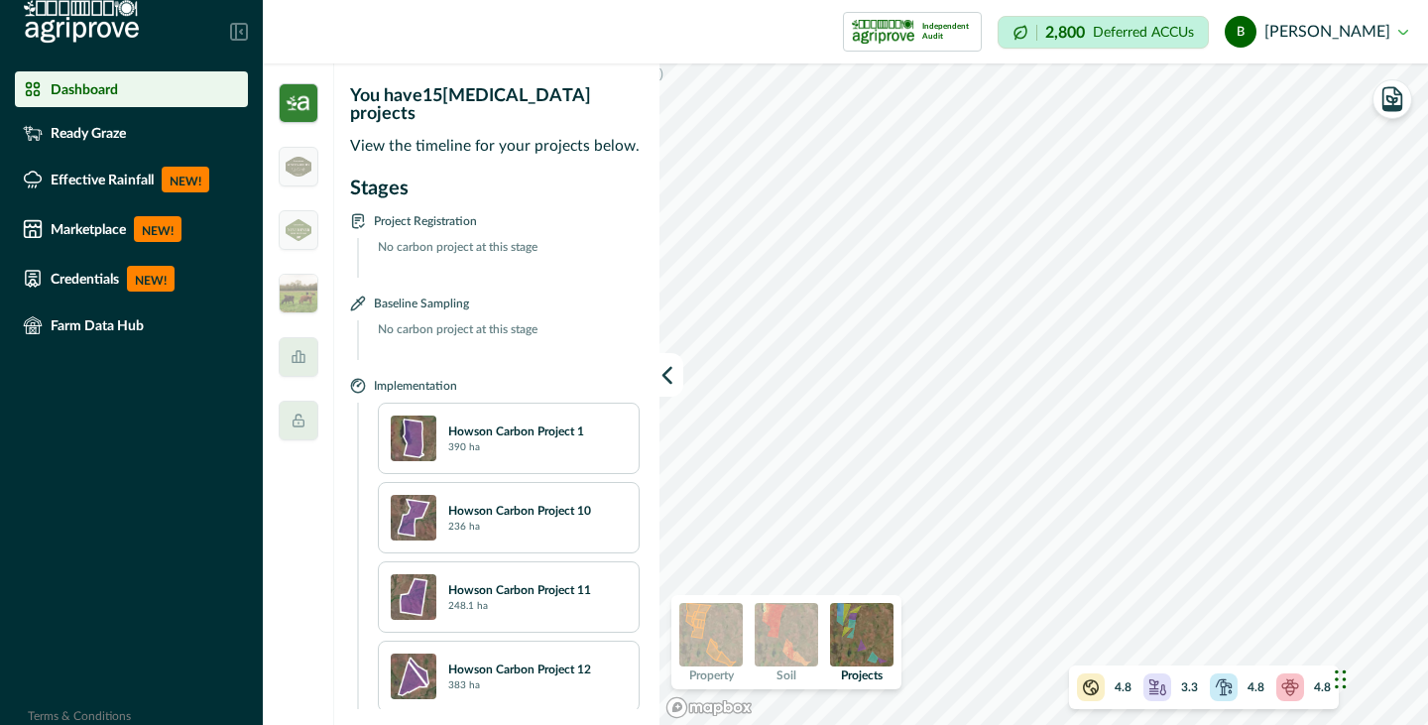
click at [420, 238] on p "No carbon project at this stage" at bounding box center [503, 258] width 274 height 40
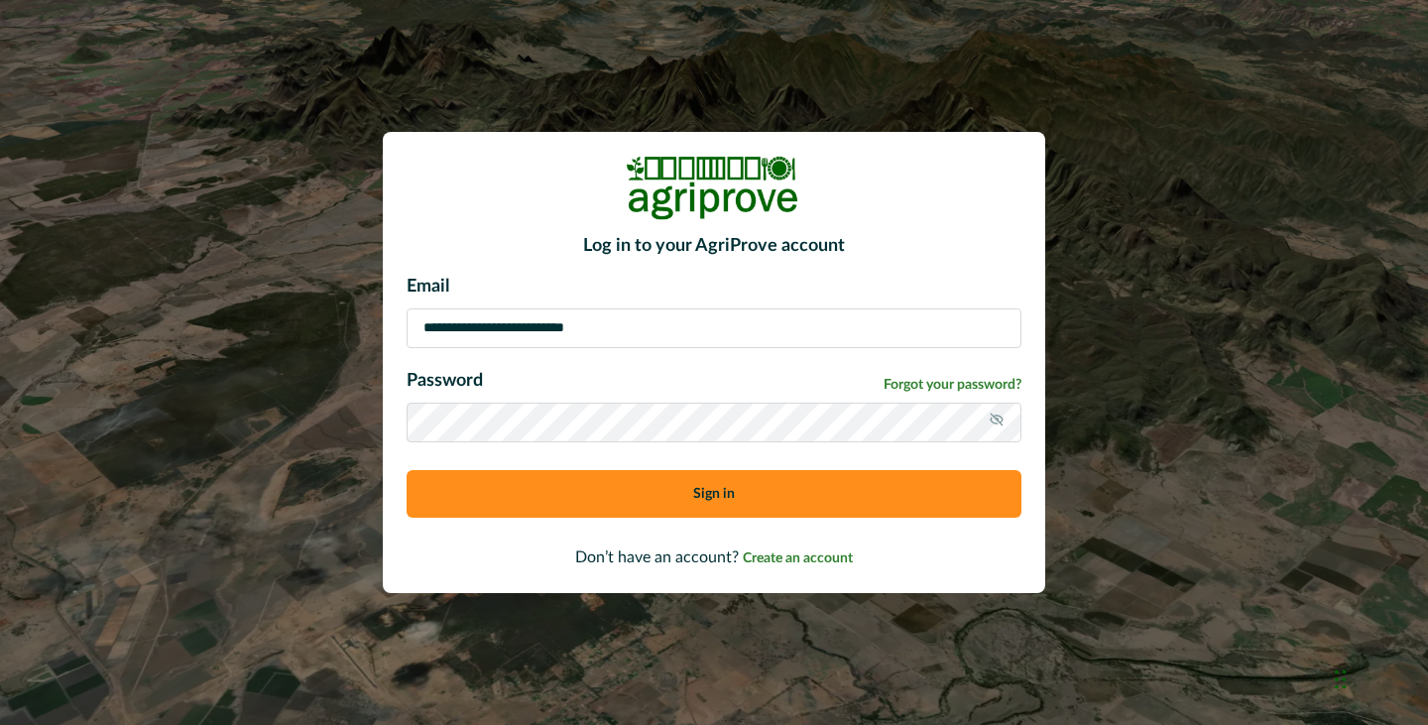
click at [583, 495] on button "Sign in" at bounding box center [714, 494] width 615 height 48
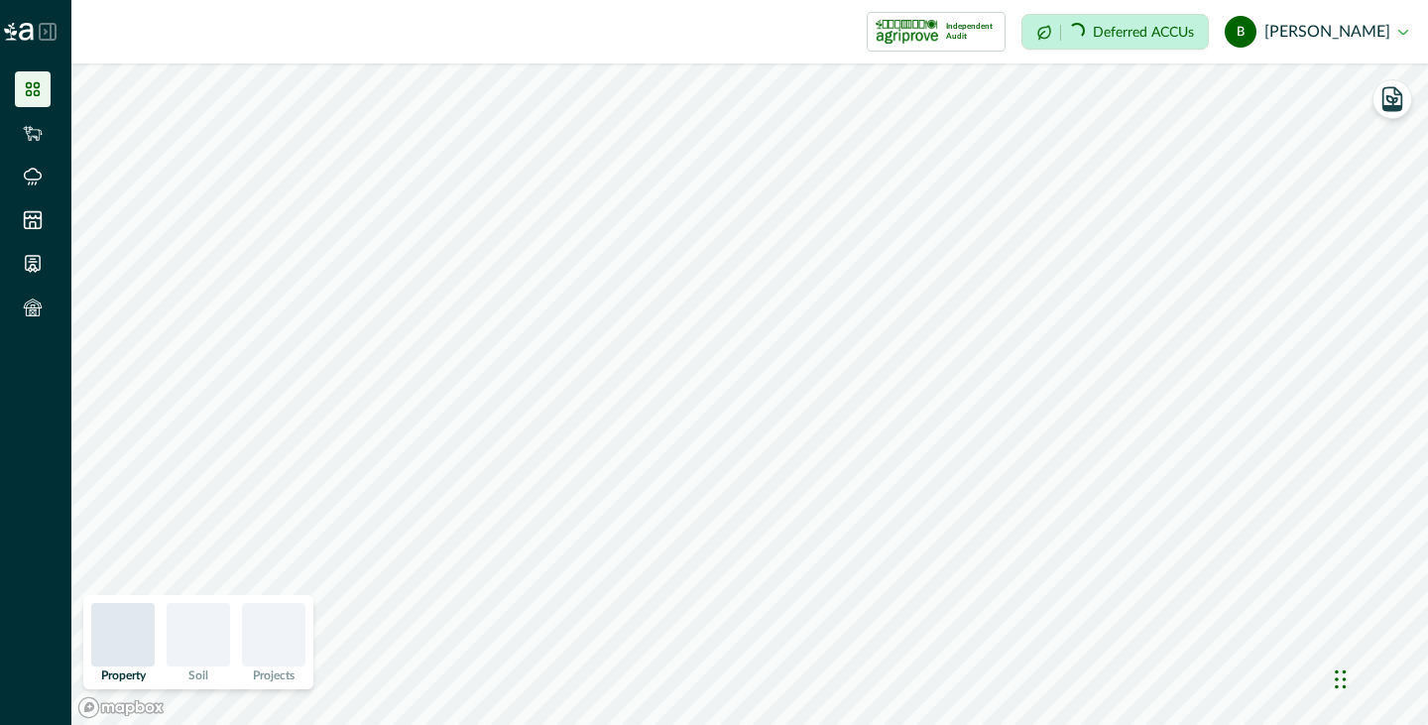
click at [29, 80] on icon at bounding box center [33, 89] width 20 height 20
click at [30, 92] on icon at bounding box center [33, 89] width 20 height 20
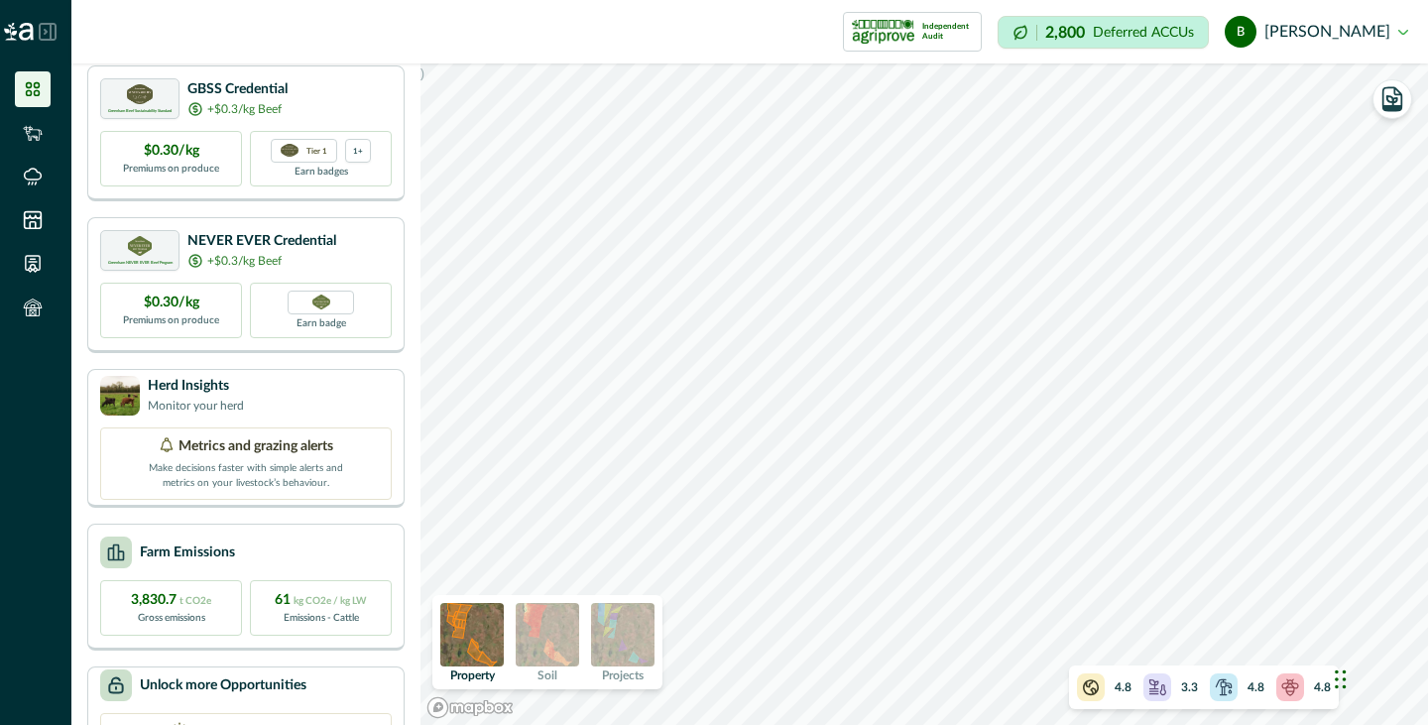
scroll to position [245, 0]
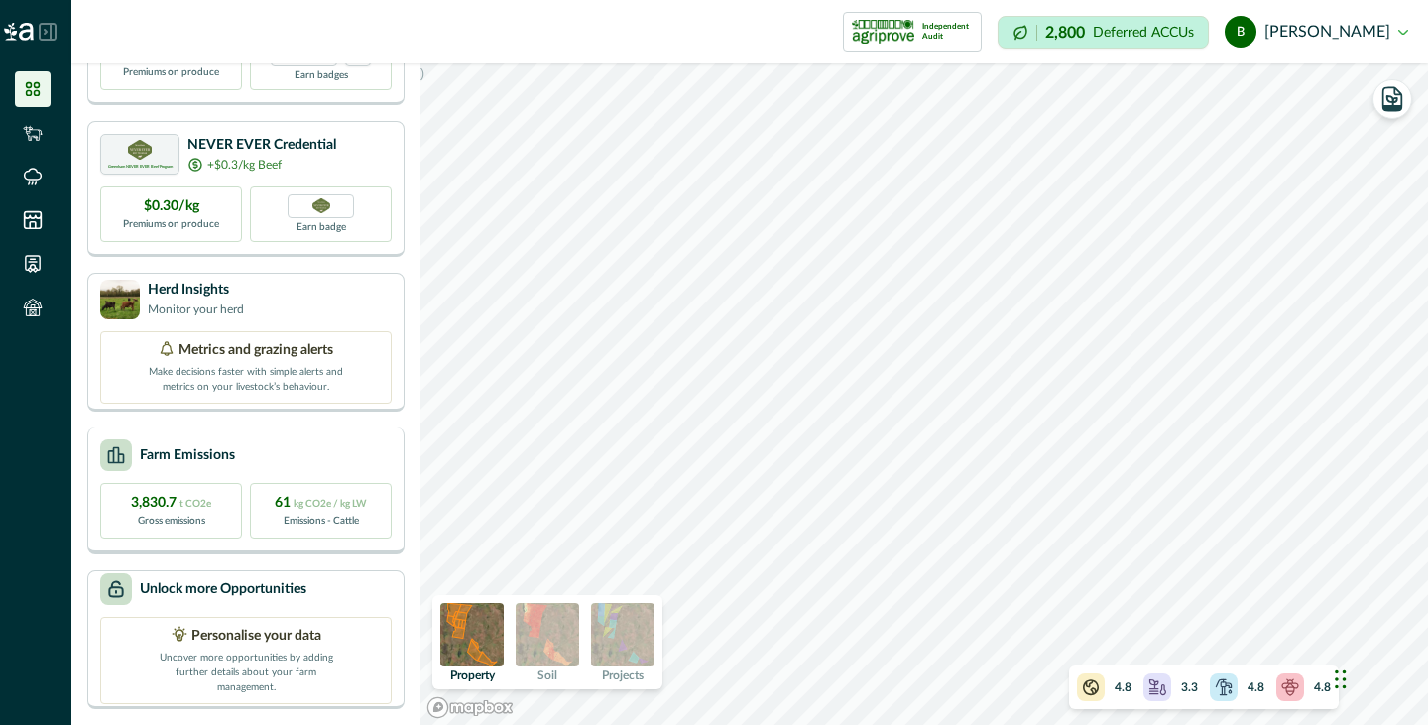
click at [246, 466] on div "Farm Emissions" at bounding box center [246, 455] width 292 height 32
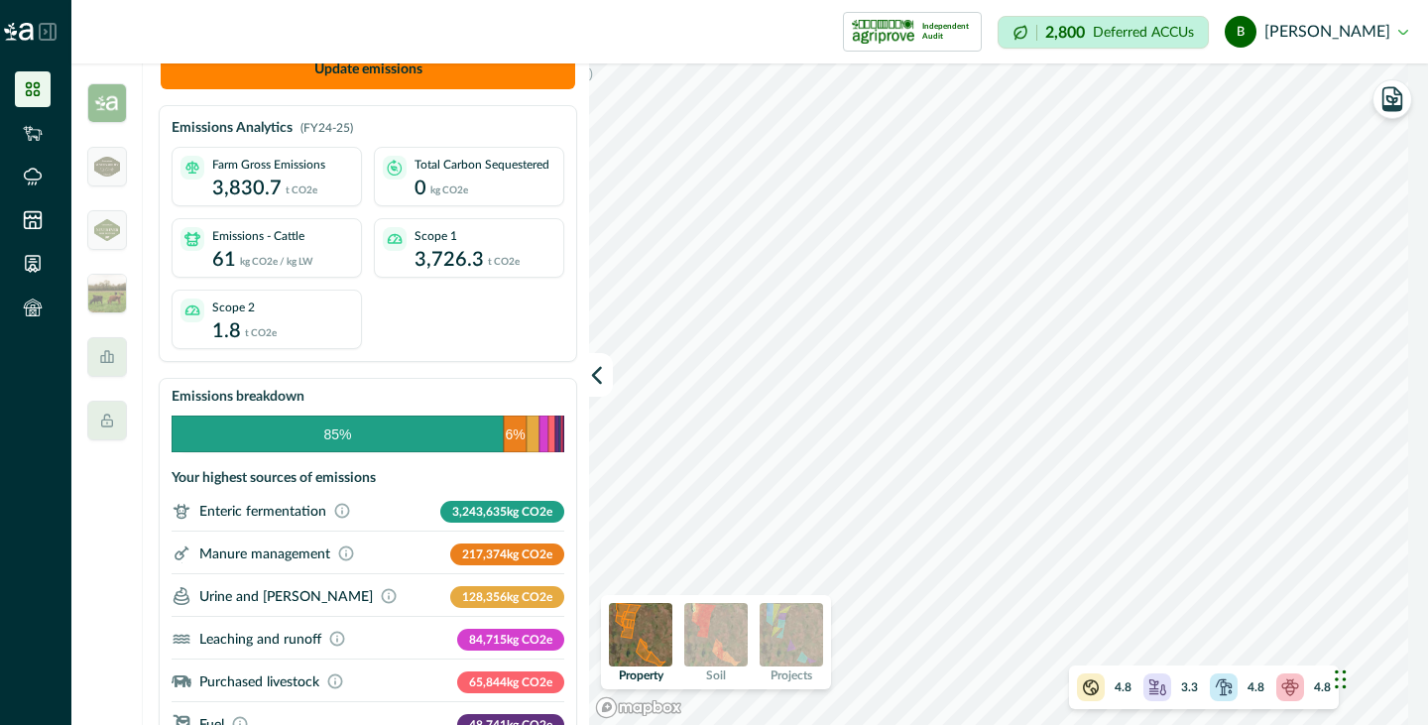
scroll to position [0, 0]
